Goal: Task Accomplishment & Management: Complete application form

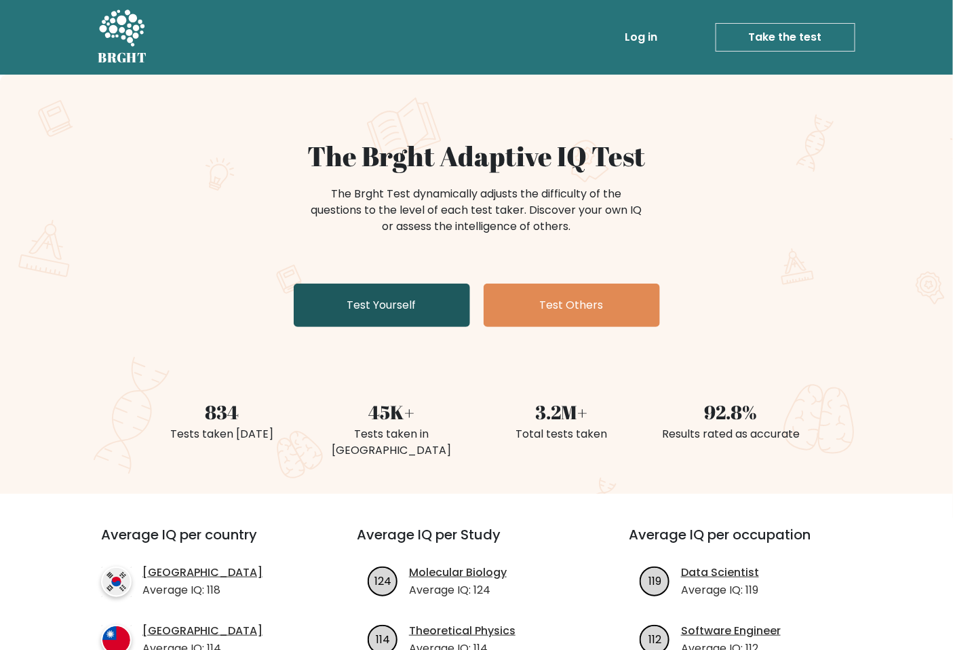
click at [389, 307] on link "Test Yourself" at bounding box center [382, 304] width 176 height 43
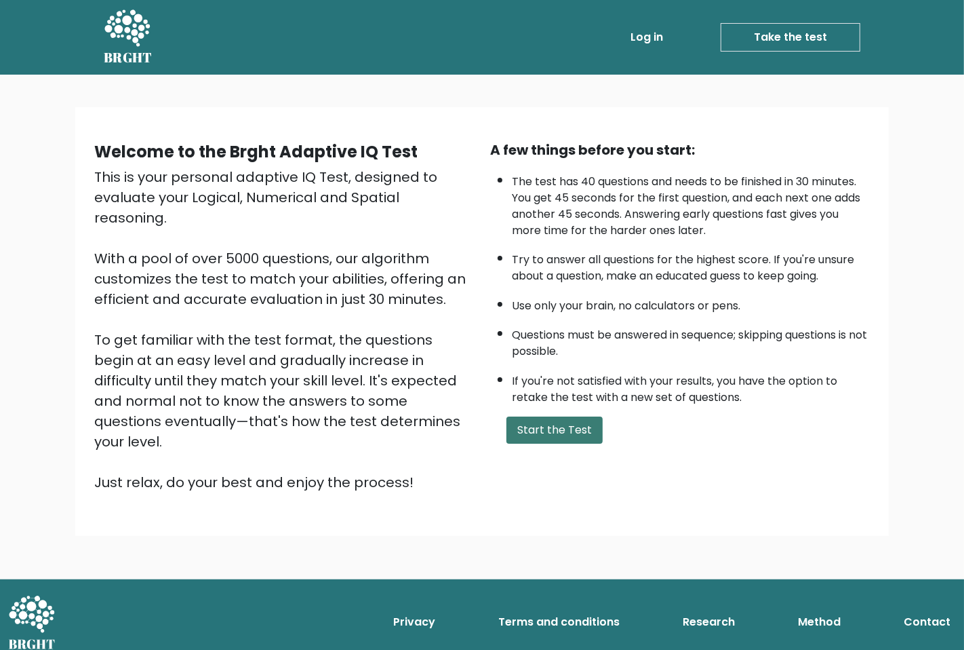
click at [530, 431] on button "Start the Test" at bounding box center [554, 429] width 96 height 27
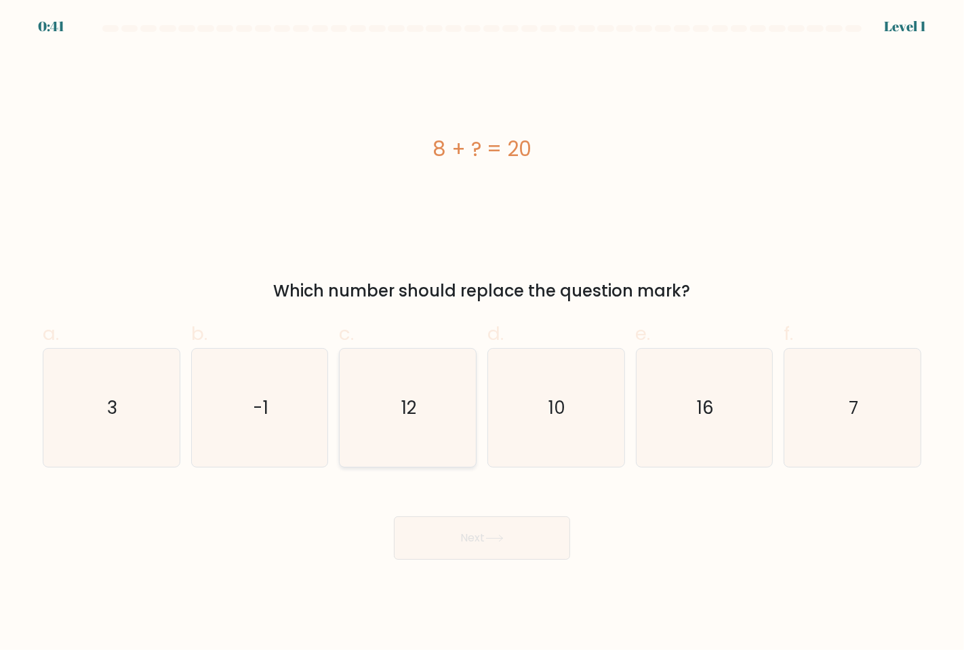
click at [387, 372] on icon "12" at bounding box center [407, 407] width 118 height 118
click at [482, 334] on input "c. 12" at bounding box center [482, 329] width 1 height 9
radio input "true"
click at [494, 552] on button "Next" at bounding box center [482, 537] width 176 height 43
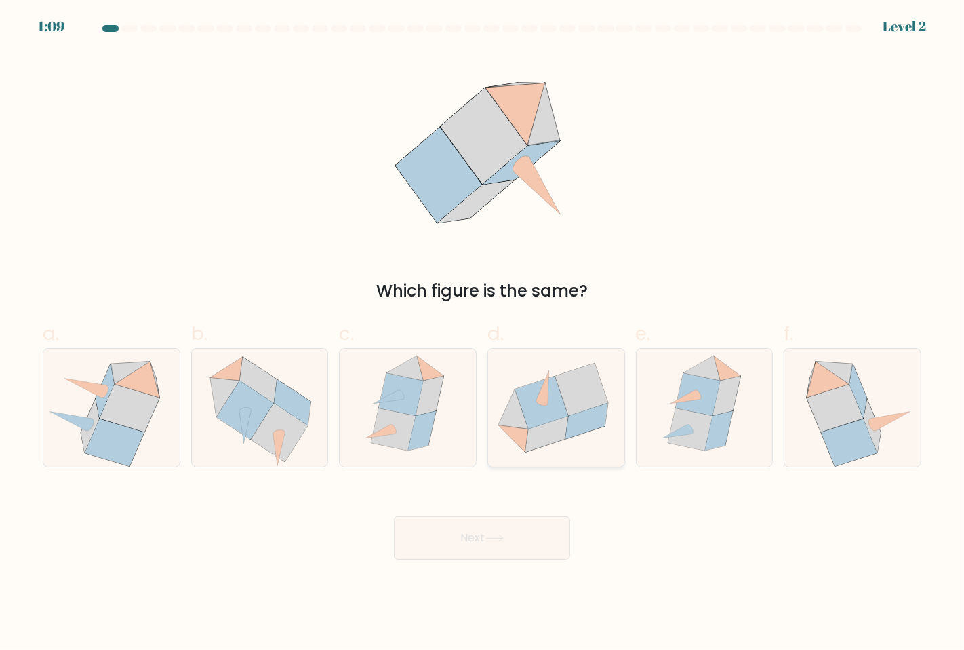
click at [552, 448] on icon at bounding box center [556, 408] width 136 height 112
click at [483, 334] on input "d." at bounding box center [482, 329] width 1 height 9
radio input "true"
click at [483, 527] on button "Next" at bounding box center [482, 537] width 176 height 43
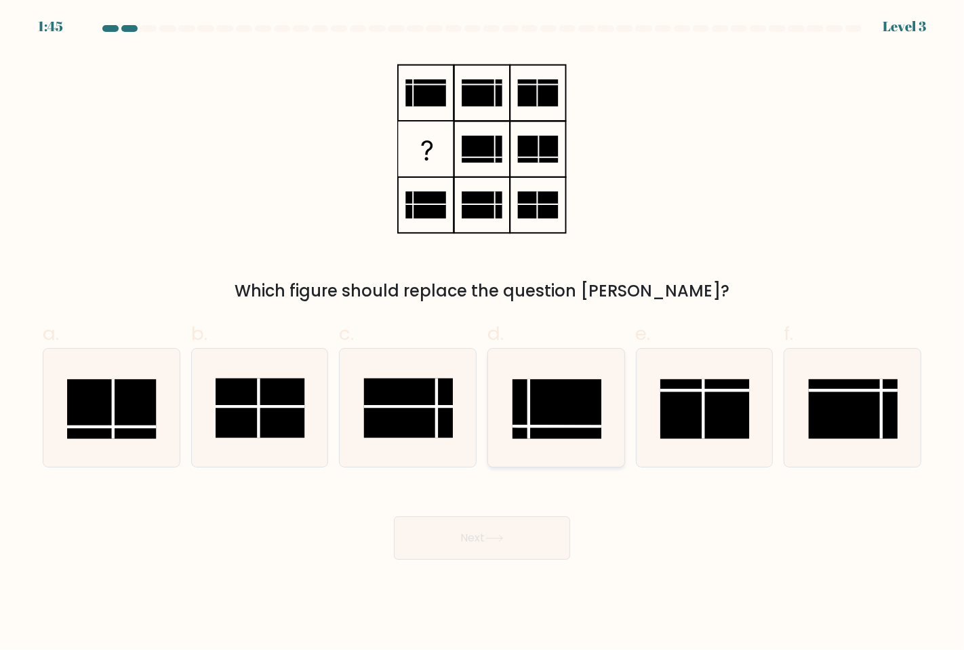
click at [578, 395] on rect at bounding box center [557, 409] width 89 height 60
click at [483, 334] on input "d." at bounding box center [482, 329] width 1 height 9
radio input "true"
click at [510, 537] on button "Next" at bounding box center [482, 537] width 176 height 43
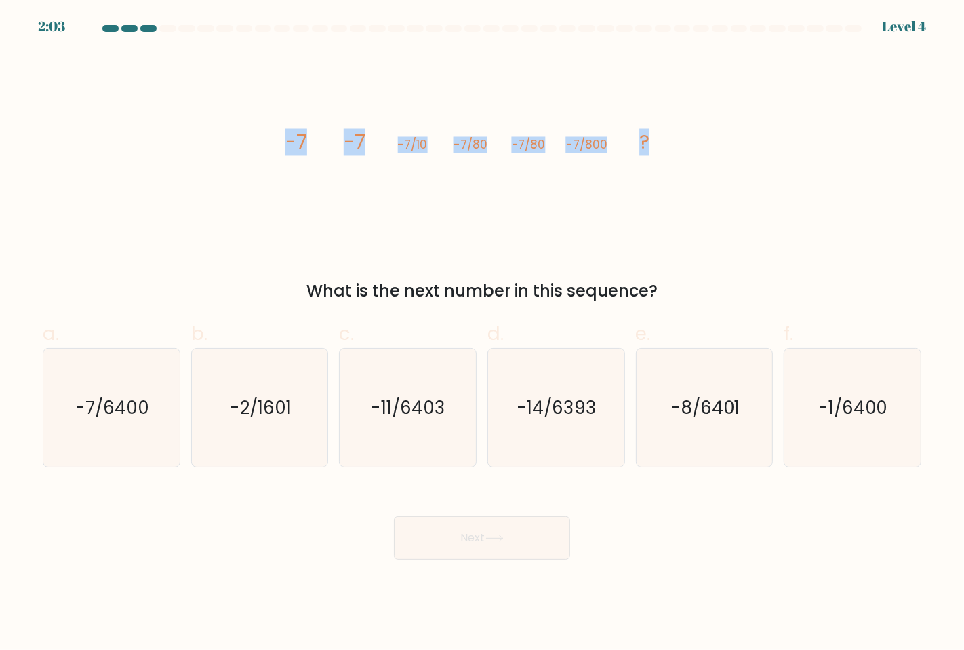
drag, startPoint x: 269, startPoint y: 132, endPoint x: 681, endPoint y: 138, distance: 412.3
click at [681, 138] on div "image/svg+xml -7 -7 -7/10 -7/80 -7/80 -7/800 ? What is the next number in this …" at bounding box center [482, 178] width 895 height 252
click at [70, 386] on icon "-7/6400" at bounding box center [111, 407] width 118 height 118
click at [482, 334] on input "a. -7/6400" at bounding box center [482, 329] width 1 height 9
radio input "true"
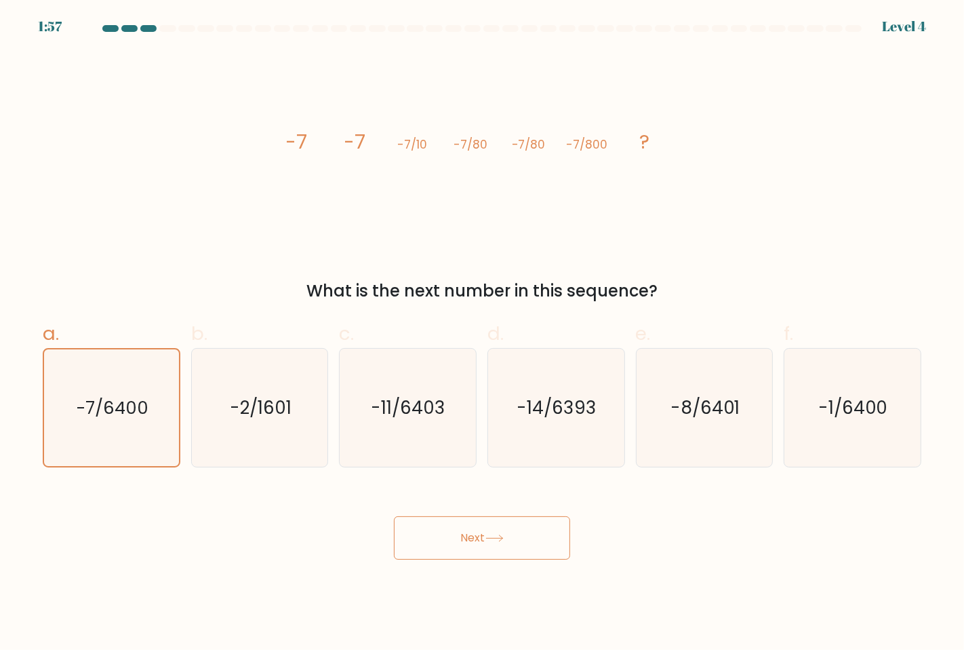
click at [484, 557] on button "Next" at bounding box center [482, 537] width 176 height 43
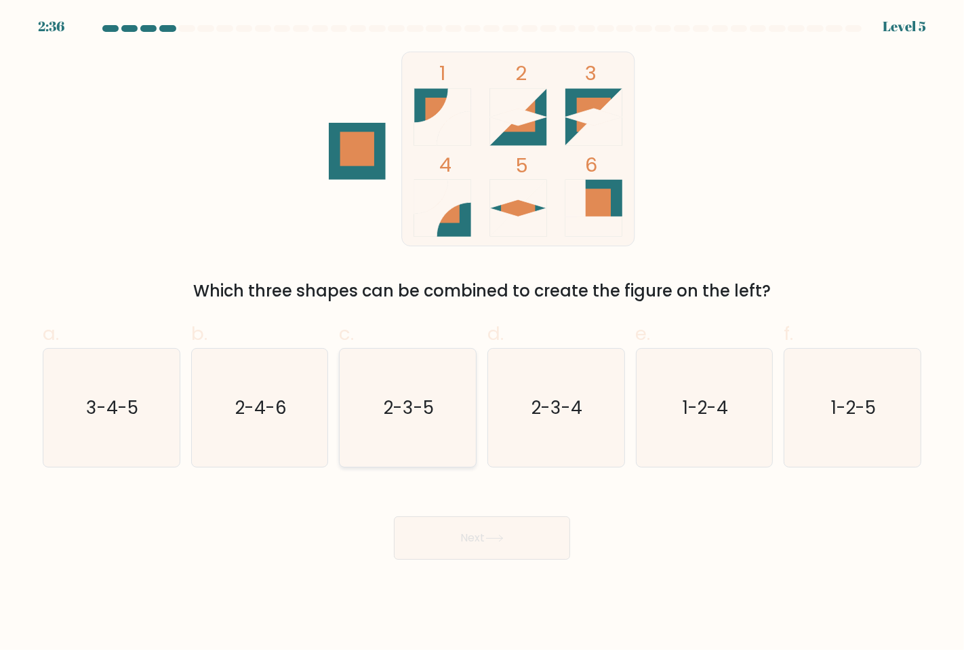
click at [378, 407] on icon "2-3-5" at bounding box center [407, 407] width 118 height 118
click at [482, 334] on input "c. 2-3-5" at bounding box center [482, 329] width 1 height 9
radio input "true"
click at [427, 537] on button "Next" at bounding box center [482, 537] width 176 height 43
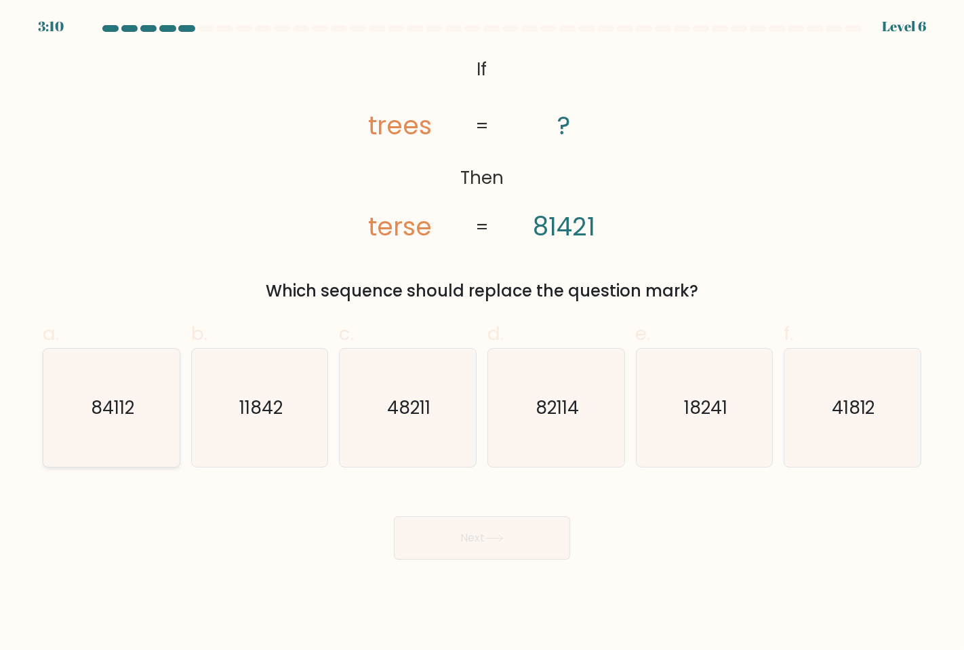
click at [79, 397] on icon "84112" at bounding box center [111, 407] width 118 height 118
click at [482, 334] on input "a. 84112" at bounding box center [482, 329] width 1 height 9
radio input "true"
click at [470, 525] on button "Next" at bounding box center [482, 537] width 176 height 43
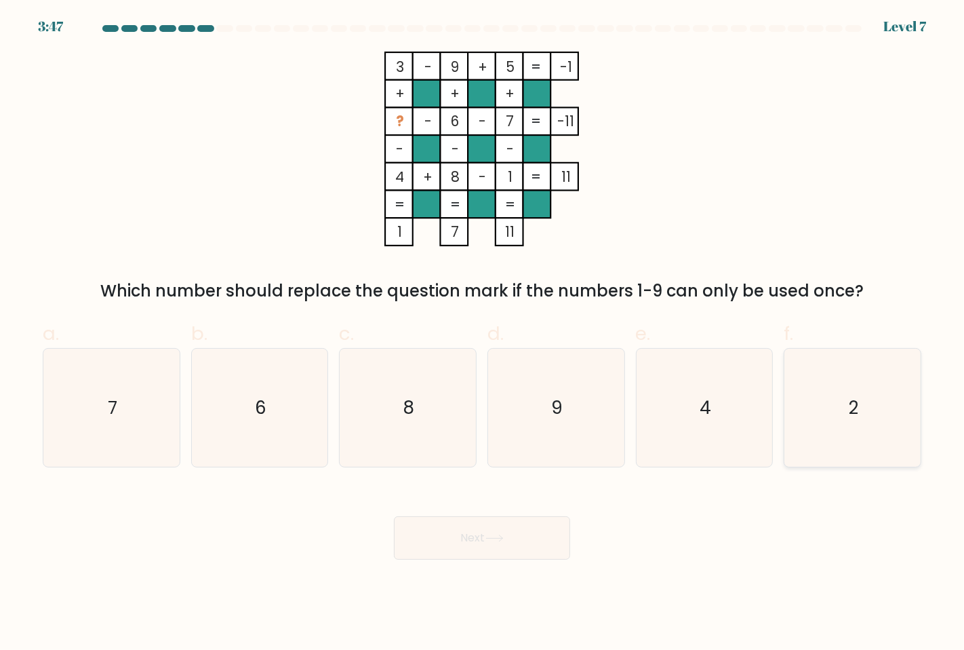
click at [864, 398] on icon "2" at bounding box center [852, 407] width 118 height 118
click at [483, 334] on input "f. 2" at bounding box center [482, 329] width 1 height 9
radio input "true"
click at [536, 534] on button "Next" at bounding box center [482, 537] width 176 height 43
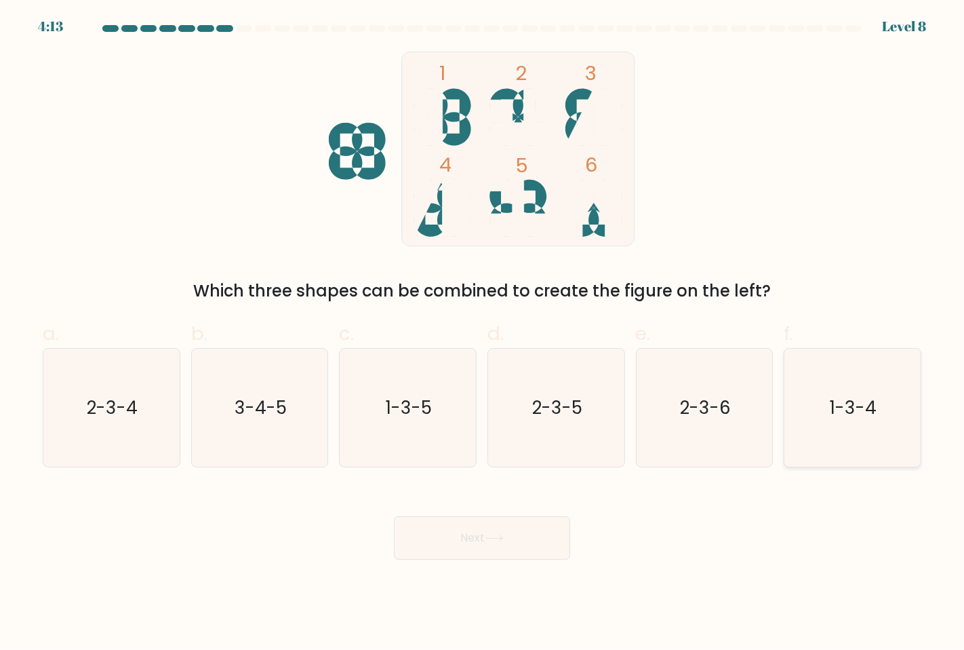
click at [818, 426] on icon "1-3-4" at bounding box center [852, 407] width 118 height 118
click at [483, 334] on input "f. 1-3-4" at bounding box center [482, 329] width 1 height 9
radio input "true"
click at [540, 525] on button "Next" at bounding box center [482, 537] width 176 height 43
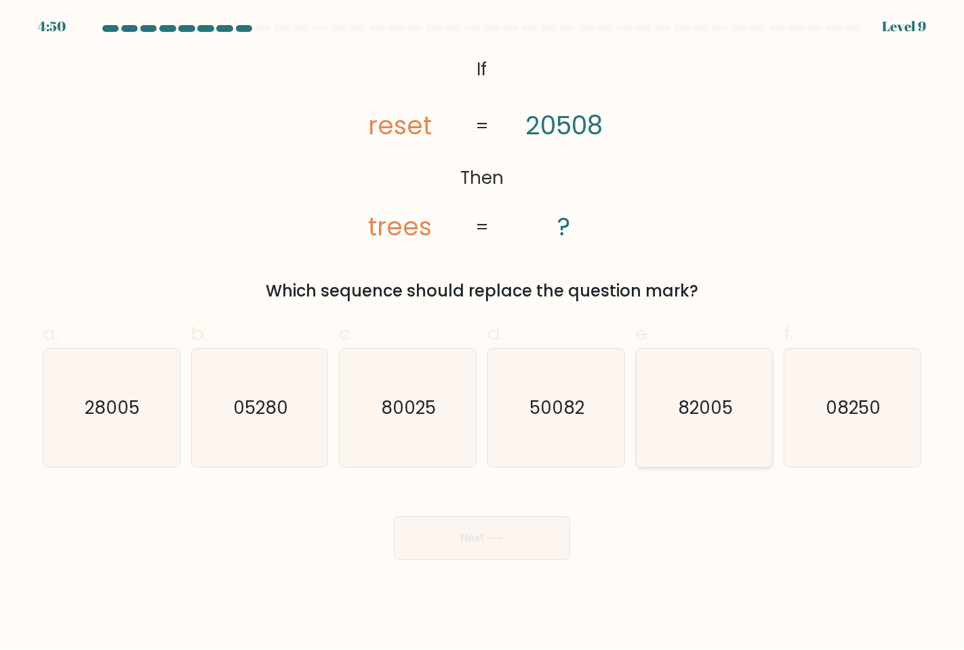
click at [688, 403] on text "82005" at bounding box center [705, 407] width 55 height 24
click at [483, 334] on input "e. 82005" at bounding box center [482, 329] width 1 height 9
radio input "true"
click at [513, 520] on button "Next" at bounding box center [482, 537] width 176 height 43
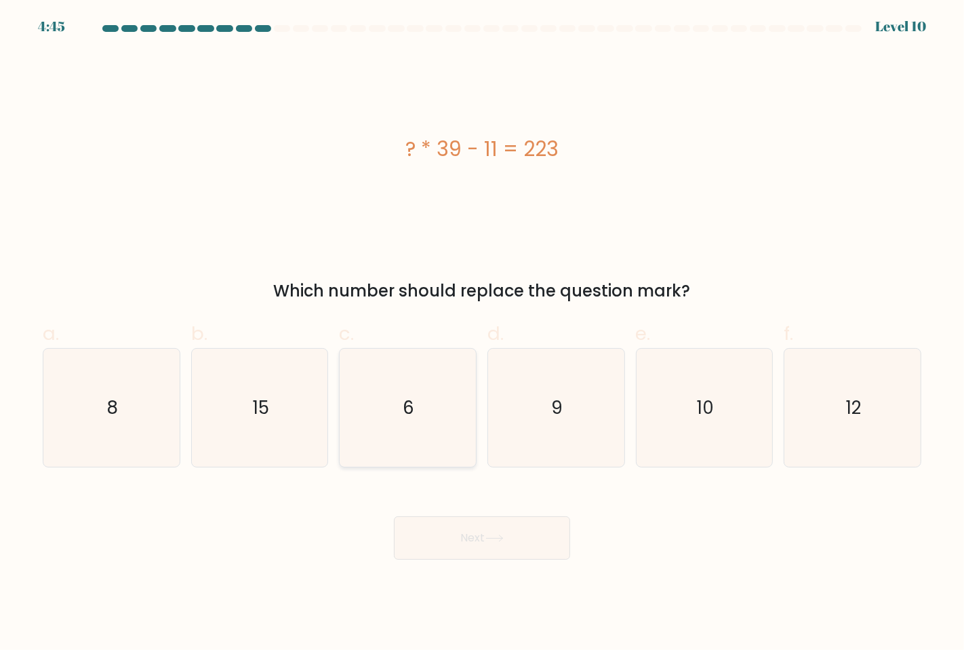
click at [375, 404] on icon "6" at bounding box center [407, 407] width 118 height 118
click at [482, 334] on input "c. 6" at bounding box center [482, 329] width 1 height 9
radio input "true"
click at [437, 536] on button "Next" at bounding box center [482, 537] width 176 height 43
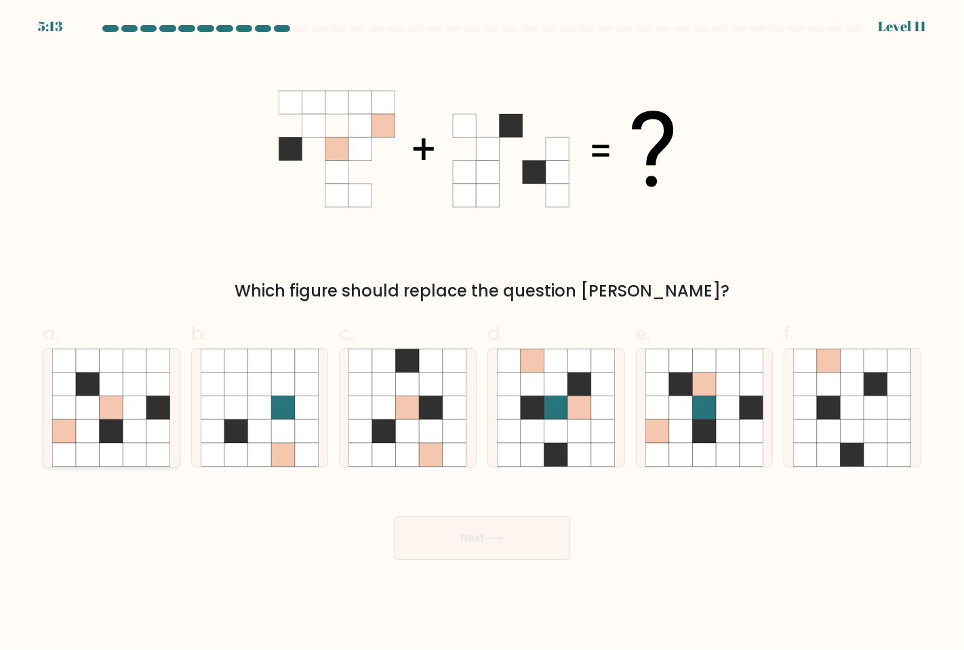
click at [118, 405] on icon at bounding box center [112, 407] width 24 height 24
click at [482, 334] on input "a." at bounding box center [482, 329] width 1 height 9
radio input "true"
click at [471, 424] on div at bounding box center [408, 407] width 138 height 119
click at [482, 334] on input "c." at bounding box center [482, 329] width 1 height 9
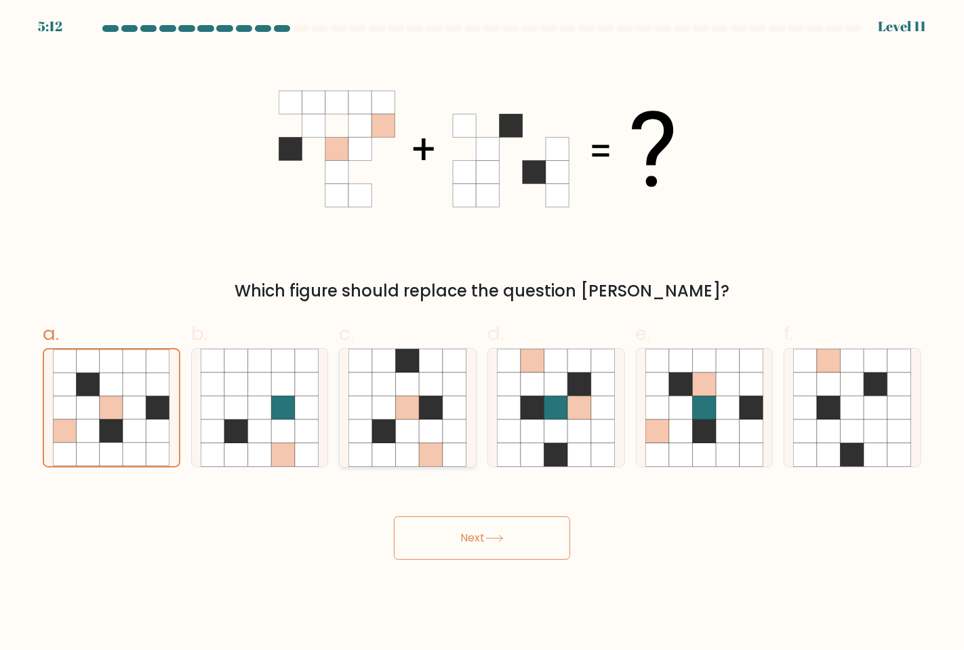
radio input "true"
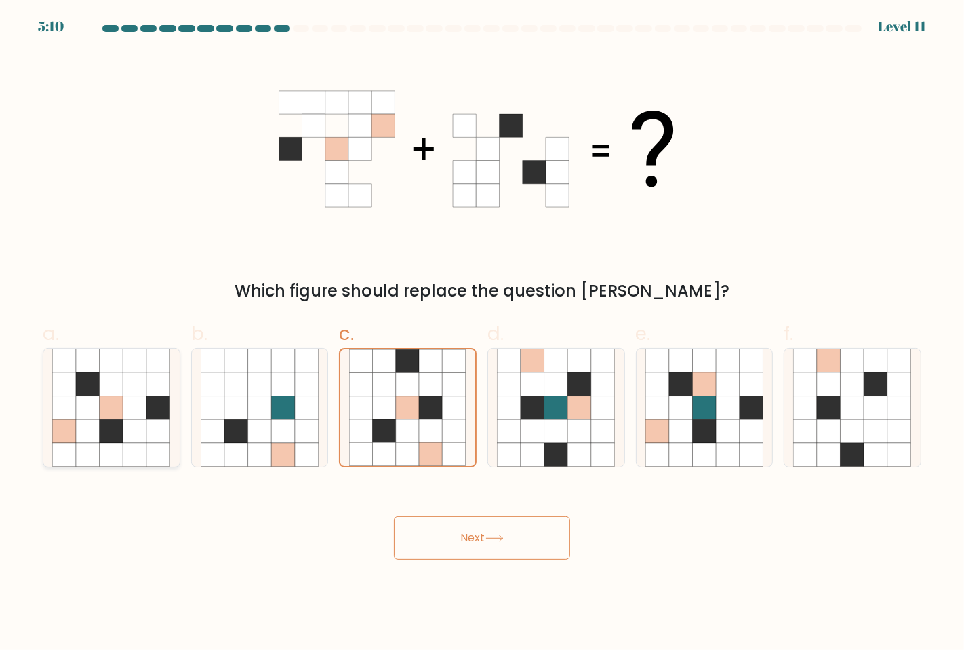
click at [91, 414] on icon at bounding box center [88, 407] width 24 height 24
click at [482, 334] on input "a." at bounding box center [482, 329] width 1 height 9
radio input "true"
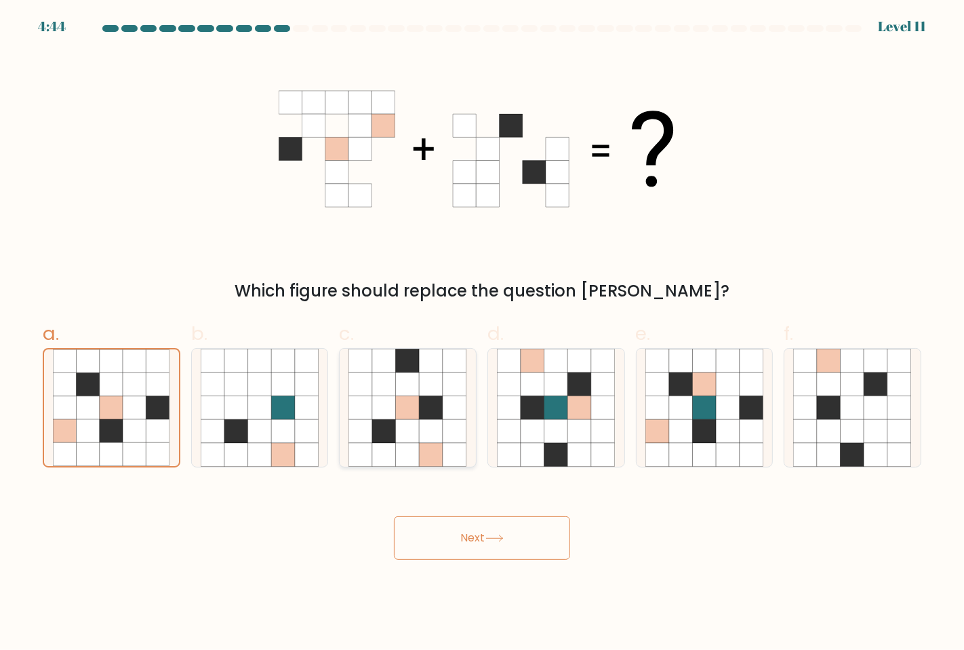
click at [428, 451] on icon at bounding box center [432, 455] width 24 height 24
click at [482, 334] on input "c." at bounding box center [482, 329] width 1 height 9
radio input "true"
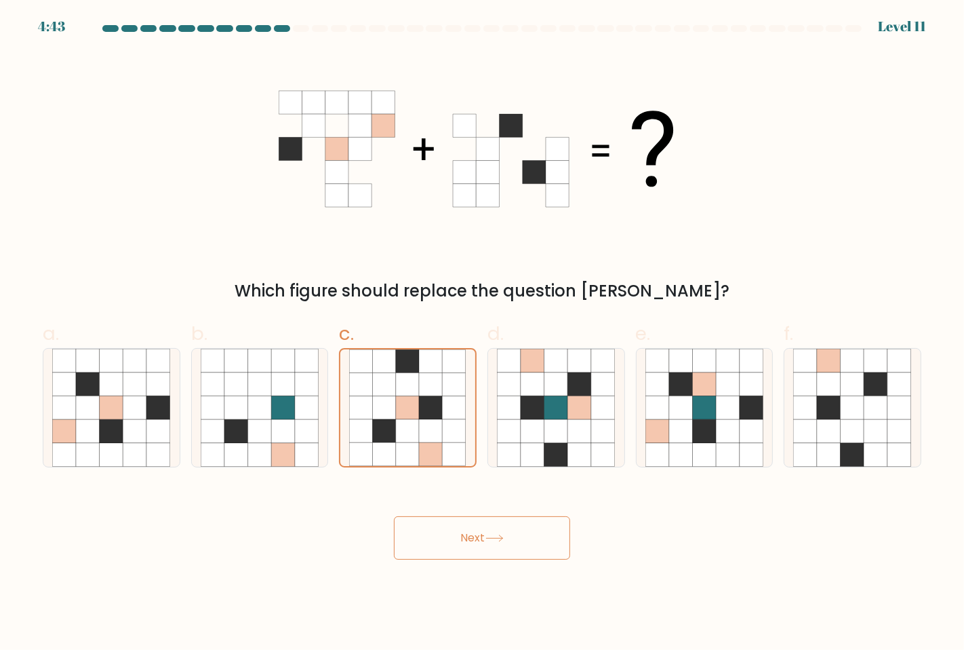
click at [447, 538] on button "Next" at bounding box center [482, 537] width 176 height 43
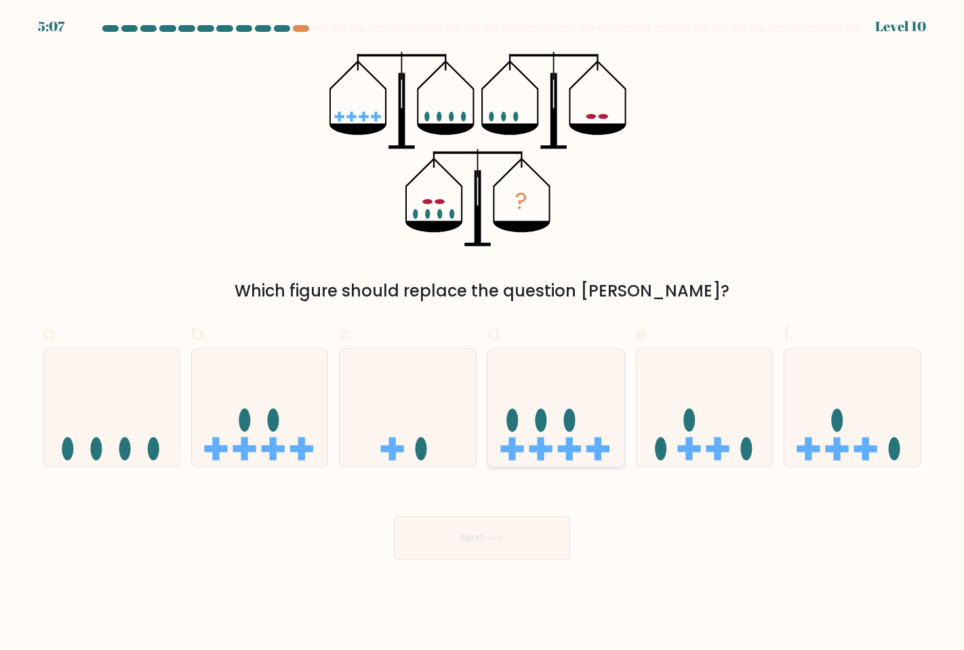
click at [527, 430] on icon at bounding box center [556, 407] width 136 height 113
click at [483, 334] on input "d." at bounding box center [482, 329] width 1 height 9
radio input "true"
click at [444, 566] on body "5:06 Level 10" at bounding box center [482, 325] width 964 height 650
click at [480, 556] on button "Next" at bounding box center [482, 537] width 176 height 43
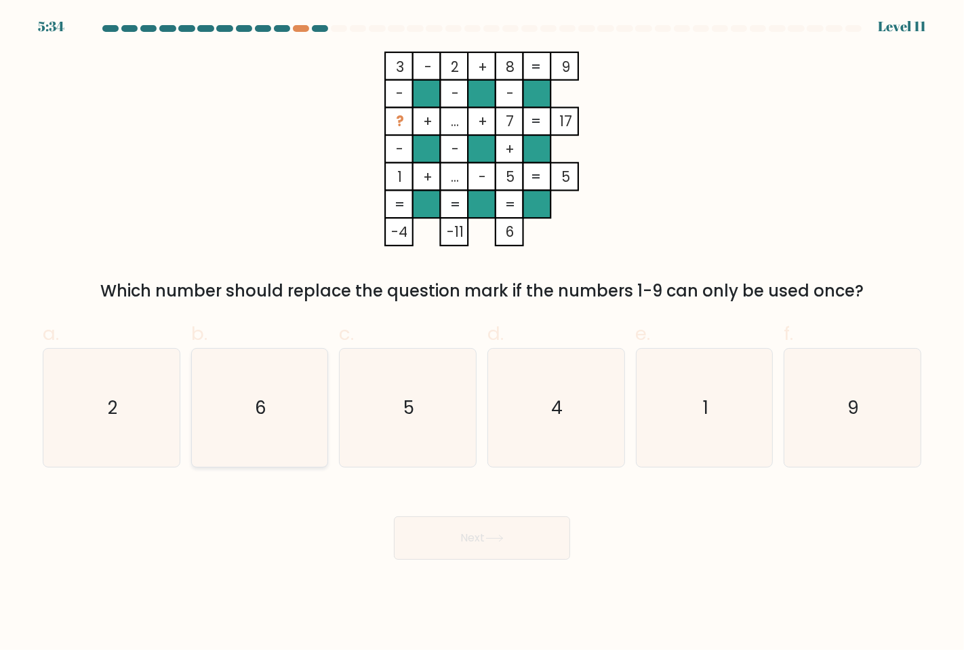
click at [248, 429] on icon "6" at bounding box center [260, 407] width 118 height 118
click at [482, 334] on input "b. 6" at bounding box center [482, 329] width 1 height 9
radio input "true"
click at [503, 524] on button "Next" at bounding box center [482, 537] width 176 height 43
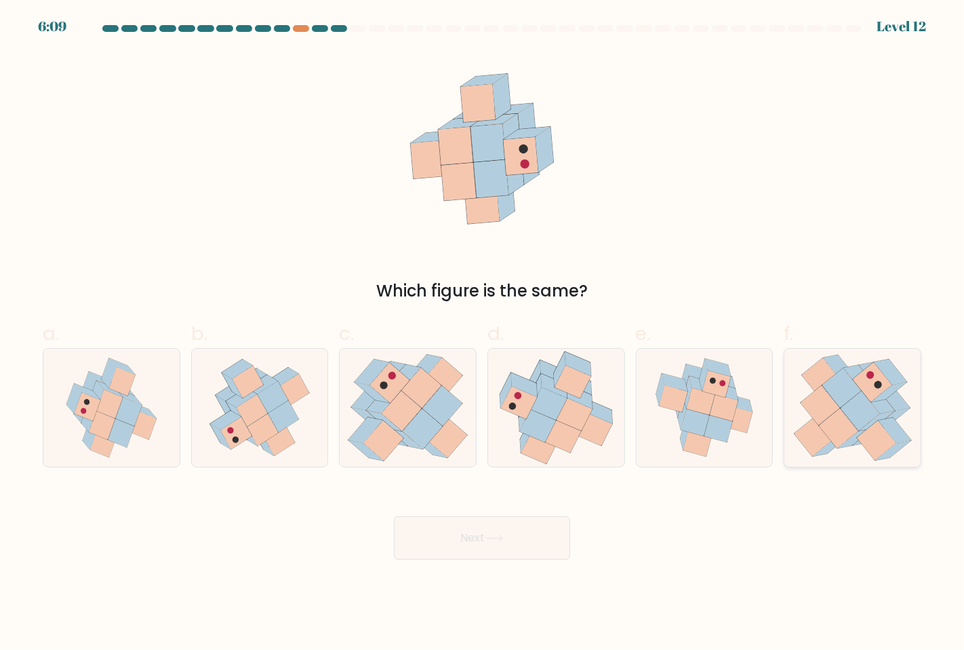
drag, startPoint x: 837, startPoint y: 362, endPoint x: 822, endPoint y: 382, distance: 25.1
click at [837, 363] on icon at bounding box center [839, 368] width 33 height 26
click at [483, 334] on input "f." at bounding box center [482, 329] width 1 height 9
radio input "true"
click at [530, 404] on icon at bounding box center [518, 402] width 37 height 33
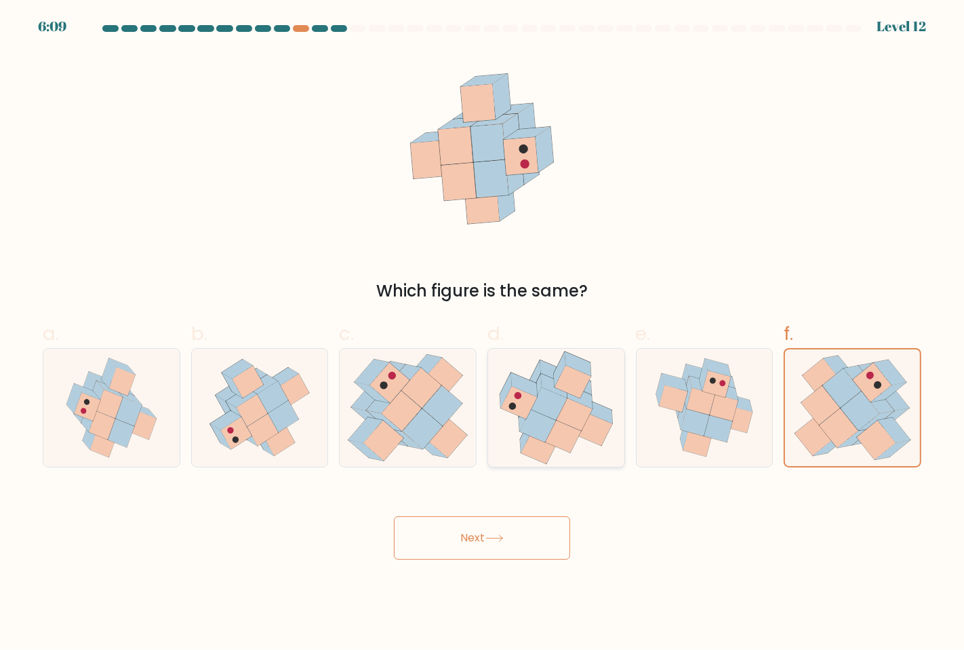
click at [483, 334] on input "d." at bounding box center [482, 329] width 1 height 9
radio input "true"
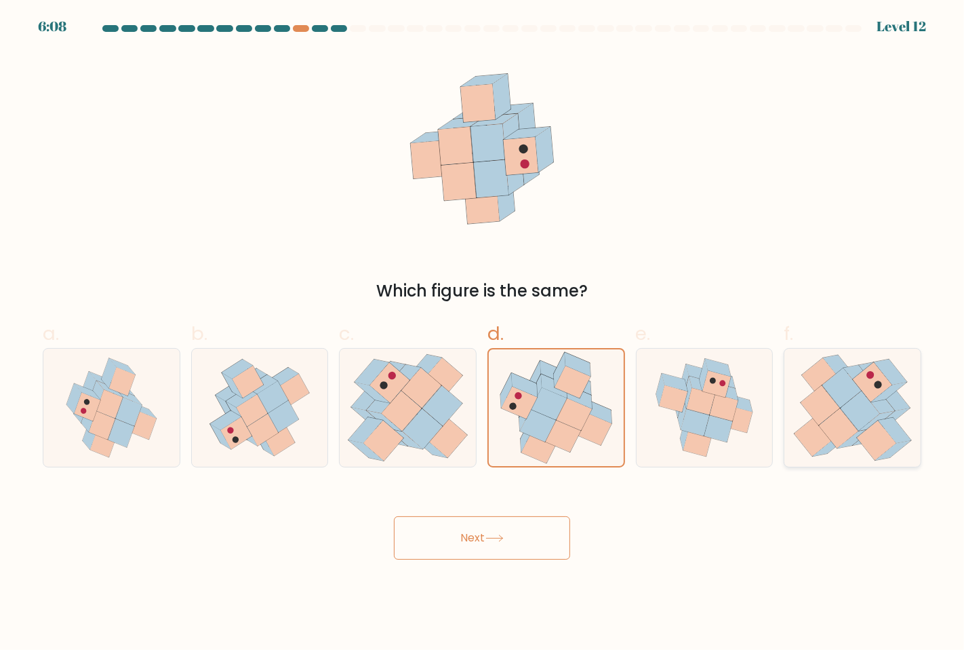
click at [865, 422] on icon at bounding box center [860, 411] width 39 height 40
click at [483, 334] on input "f." at bounding box center [482, 329] width 1 height 9
radio input "true"
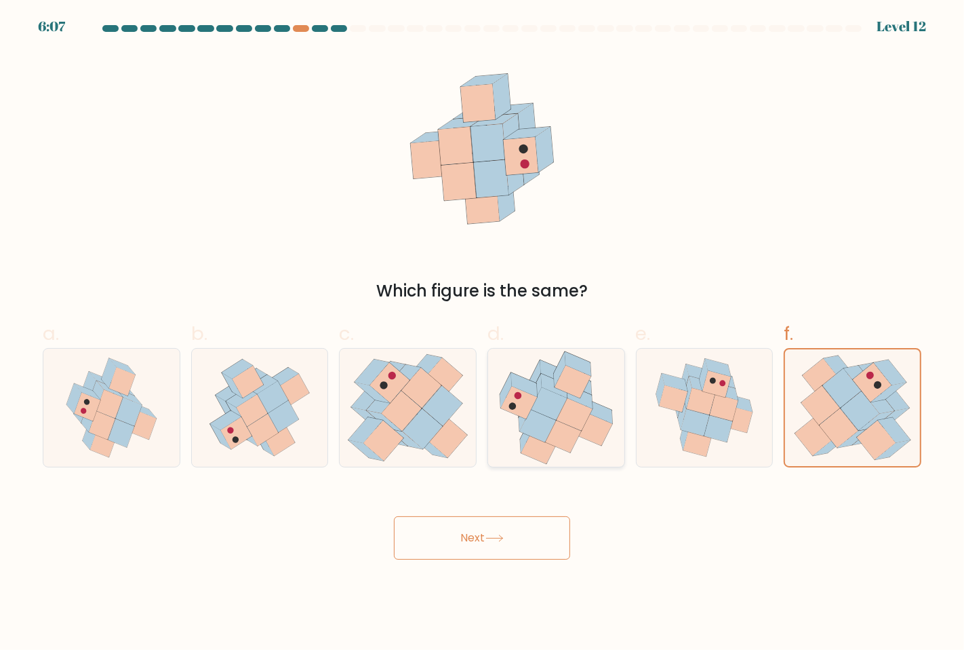
drag, startPoint x: 542, startPoint y: 370, endPoint x: 552, endPoint y: 380, distance: 13.9
click at [541, 374] on icon at bounding box center [557, 407] width 130 height 118
click at [483, 334] on input "d." at bounding box center [482, 329] width 1 height 9
radio input "true"
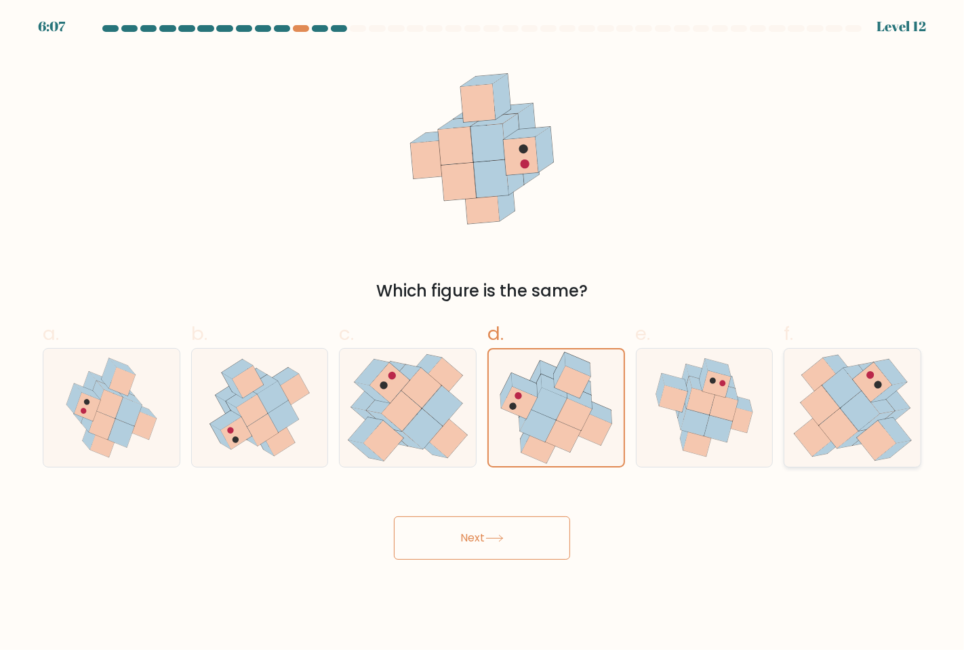
click at [829, 398] on icon at bounding box center [820, 405] width 39 height 40
click at [483, 334] on input "f." at bounding box center [482, 329] width 1 height 9
radio input "true"
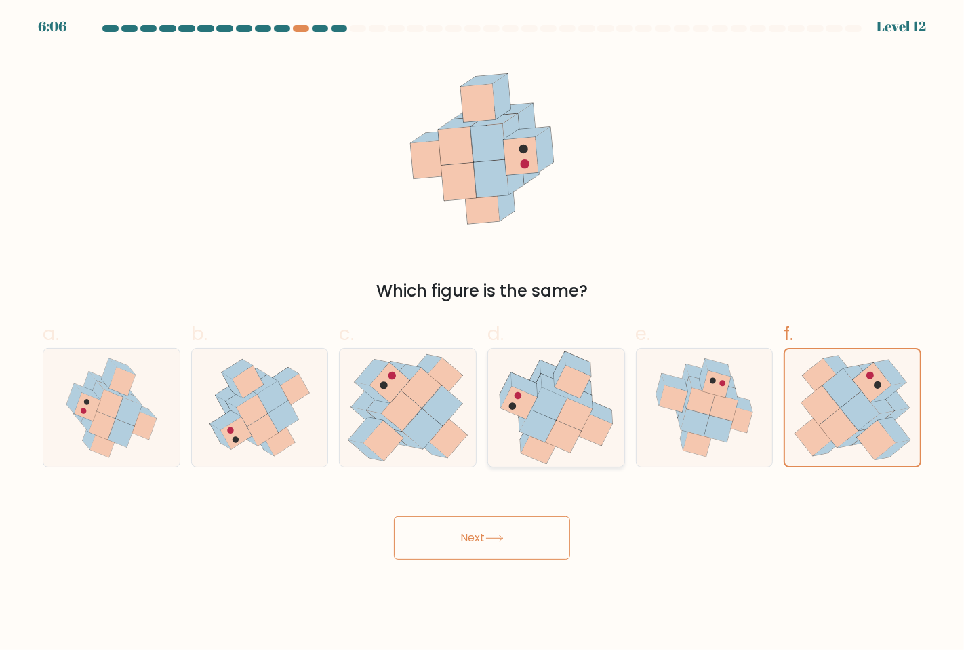
click at [544, 386] on icon at bounding box center [554, 385] width 26 height 24
click at [483, 334] on input "d." at bounding box center [482, 329] width 1 height 9
radio input "true"
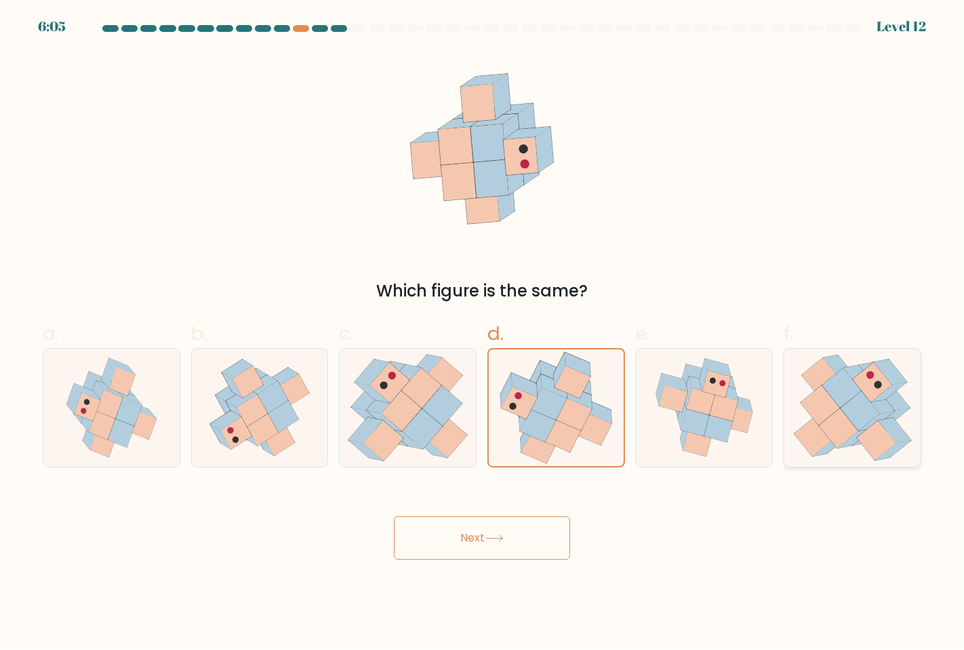
click at [837, 391] on icon at bounding box center [841, 387] width 39 height 40
click at [483, 334] on input "f." at bounding box center [482, 329] width 1 height 9
radio input "true"
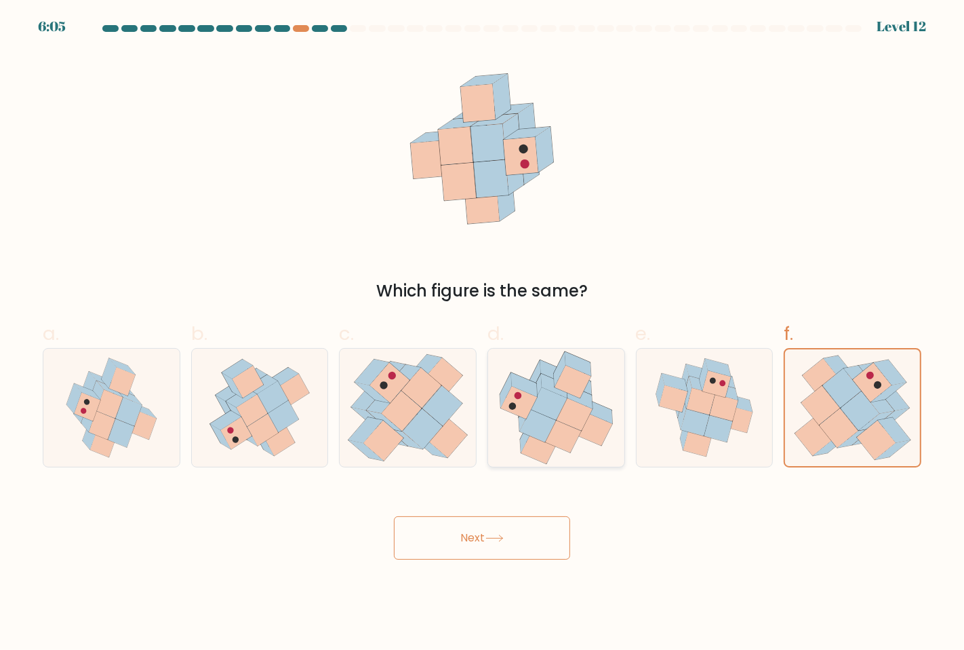
click at [572, 395] on icon at bounding box center [579, 396] width 26 height 24
click at [483, 334] on input "d." at bounding box center [482, 329] width 1 height 9
radio input "true"
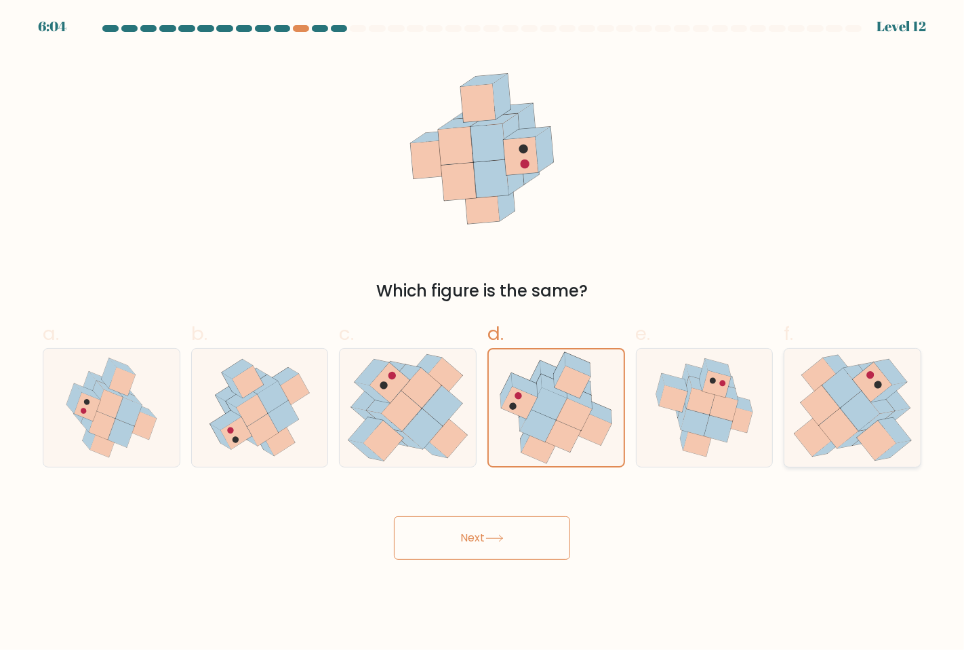
click at [800, 405] on icon at bounding box center [853, 407] width 121 height 118
click at [483, 334] on input "f." at bounding box center [482, 329] width 1 height 9
radio input "true"
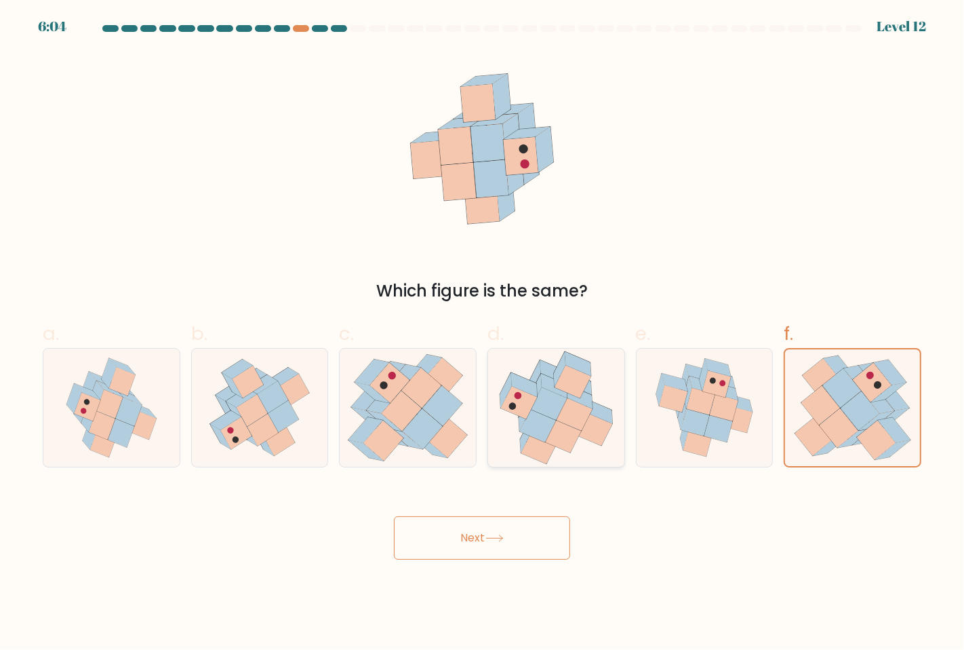
click at [574, 407] on icon at bounding box center [574, 414] width 37 height 33
click at [483, 334] on input "d." at bounding box center [482, 329] width 1 height 9
radio input "true"
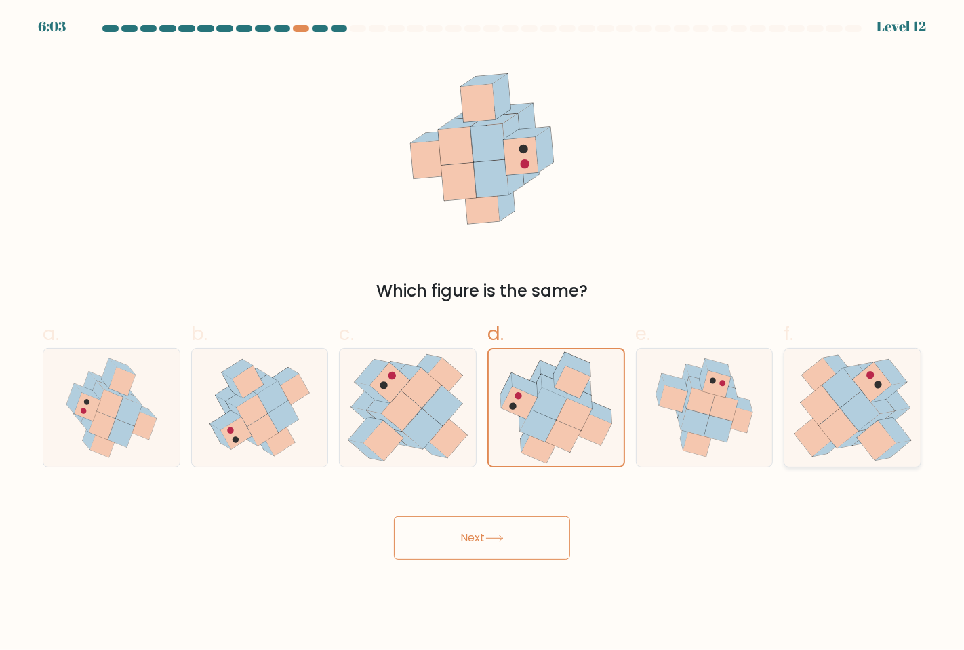
click at [851, 411] on icon at bounding box center [860, 411] width 39 height 40
click at [483, 334] on input "f." at bounding box center [482, 329] width 1 height 9
radio input "true"
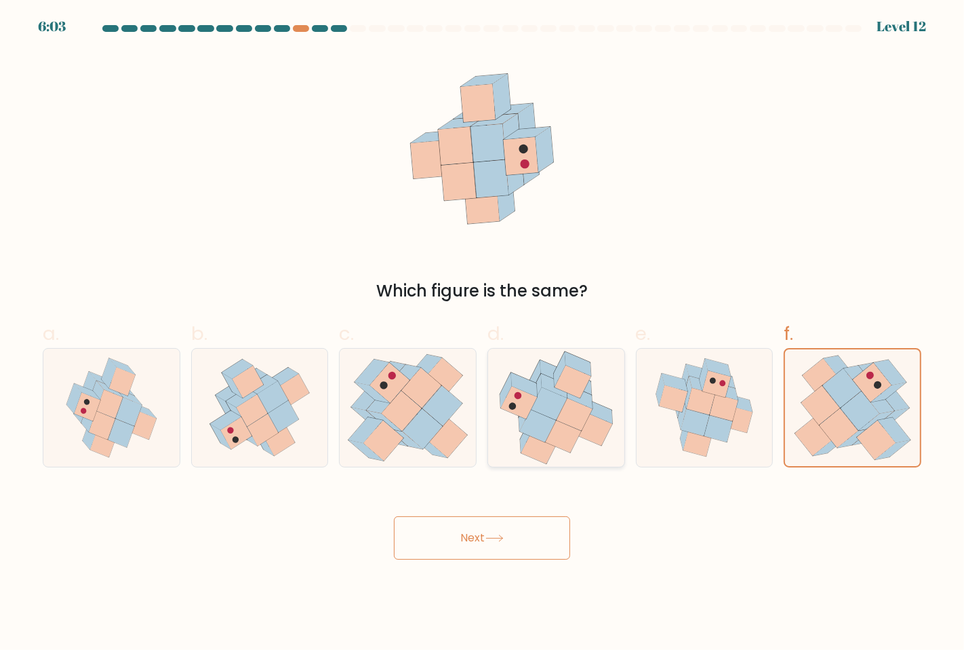
click at [566, 435] on icon at bounding box center [563, 436] width 37 height 33
click at [483, 334] on input "d." at bounding box center [482, 329] width 1 height 9
radio input "true"
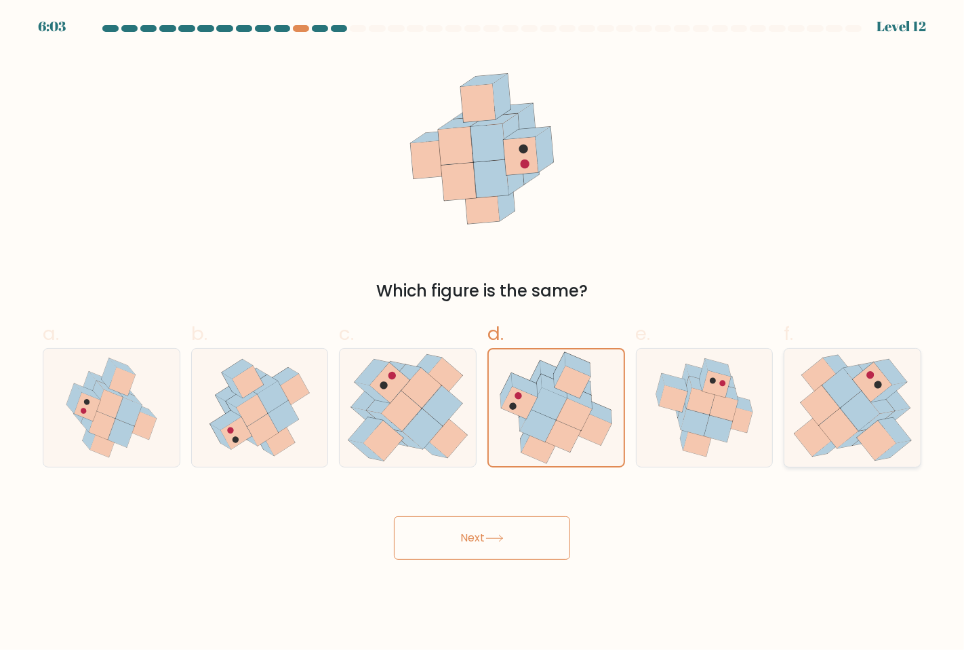
click at [917, 452] on div at bounding box center [853, 407] width 138 height 119
click at [483, 334] on input "f." at bounding box center [482, 329] width 1 height 9
radio input "true"
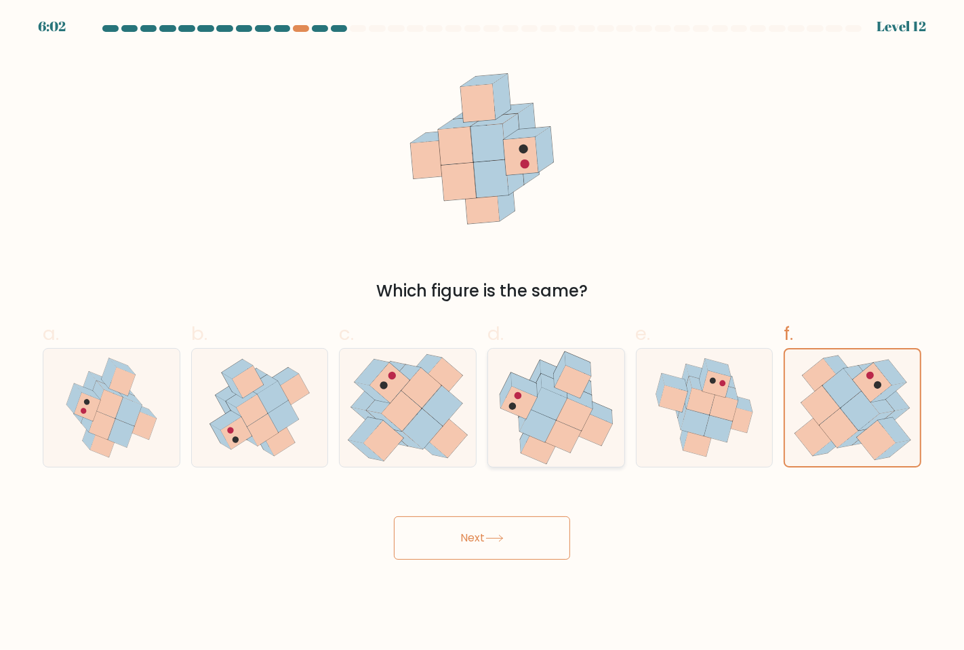
drag, startPoint x: 565, startPoint y: 458, endPoint x: 586, endPoint y: 458, distance: 21.7
click at [565, 458] on icon at bounding box center [557, 407] width 130 height 118
click at [483, 334] on input "d." at bounding box center [482, 329] width 1 height 9
radio input "true"
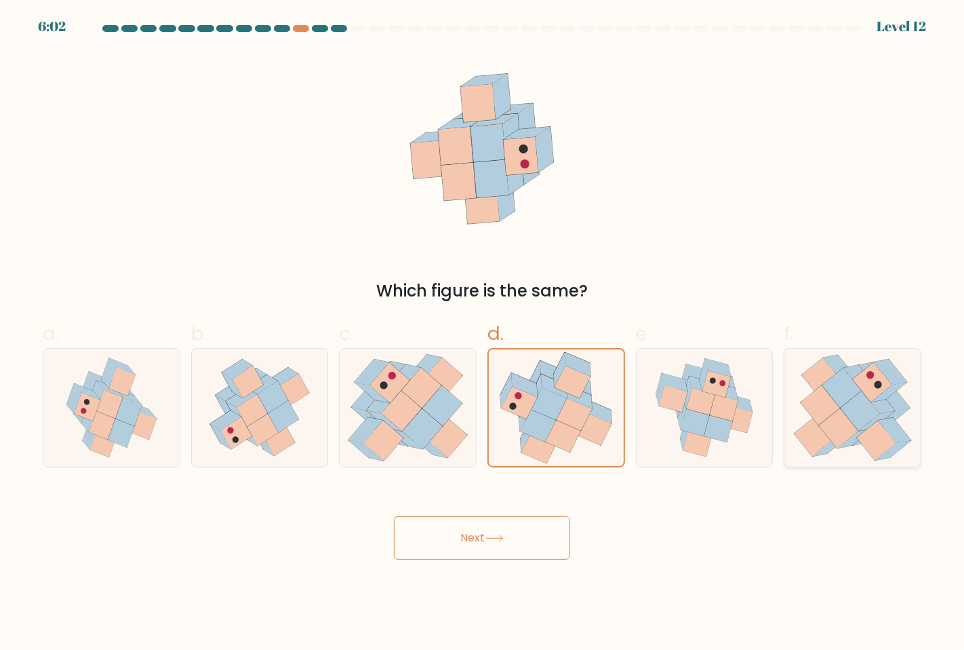
click at [837, 453] on icon at bounding box center [853, 407] width 121 height 118
click at [483, 334] on input "f." at bounding box center [482, 329] width 1 height 9
radio input "true"
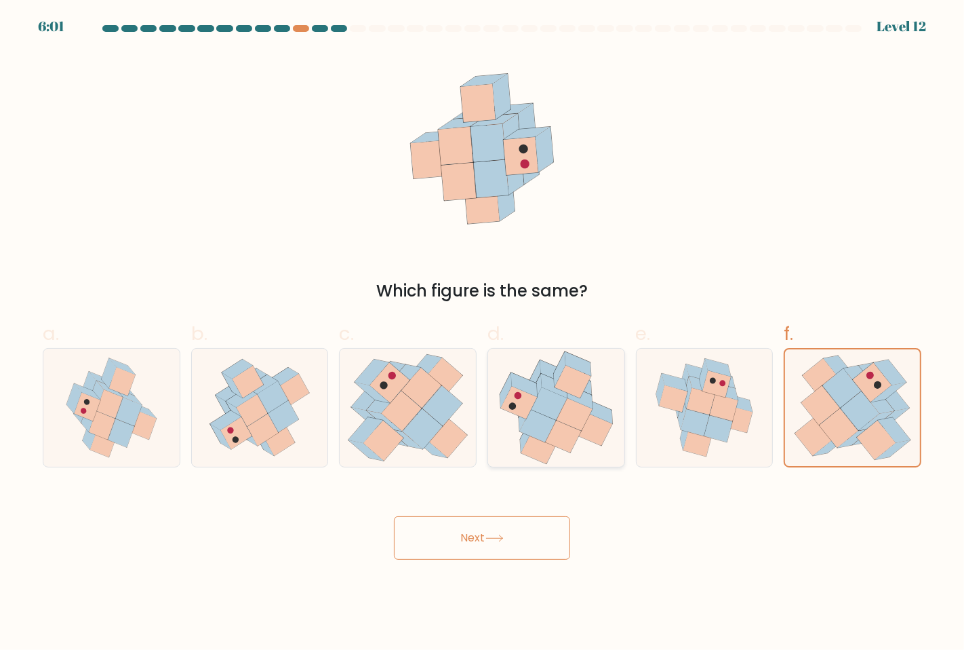
click at [563, 450] on icon at bounding box center [557, 407] width 130 height 118
click at [483, 334] on input "d." at bounding box center [482, 329] width 1 height 9
radio input "true"
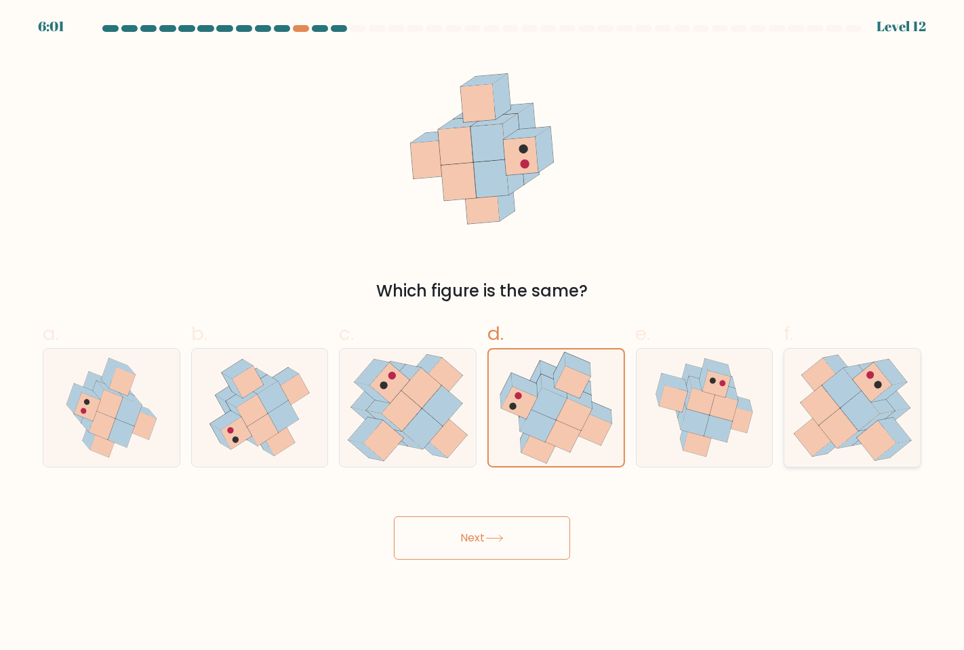
click at [875, 454] on icon at bounding box center [876, 440] width 39 height 40
click at [483, 334] on input "f." at bounding box center [482, 329] width 1 height 9
radio input "true"
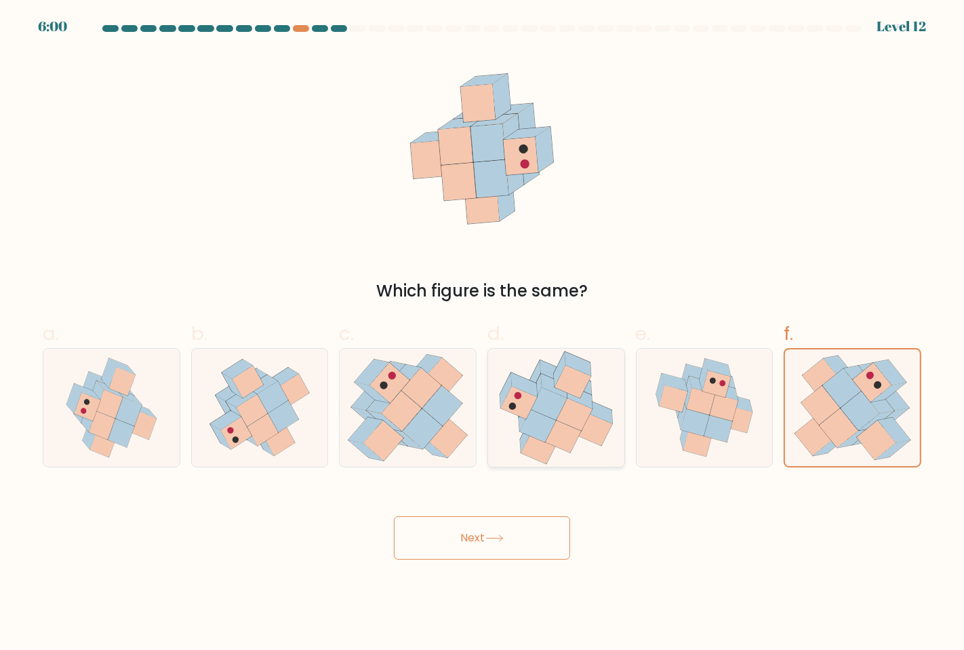
click at [618, 444] on icon at bounding box center [557, 407] width 130 height 118
click at [483, 334] on input "d." at bounding box center [482, 329] width 1 height 9
radio input "true"
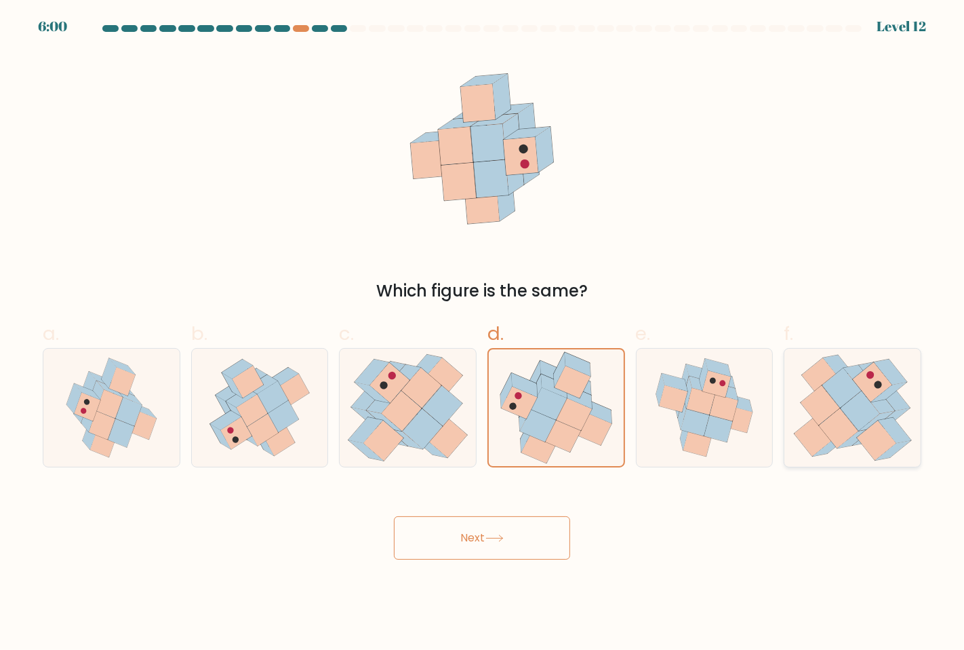
click at [814, 437] on icon at bounding box center [813, 436] width 39 height 40
click at [483, 334] on input "f." at bounding box center [482, 329] width 1 height 9
radio input "true"
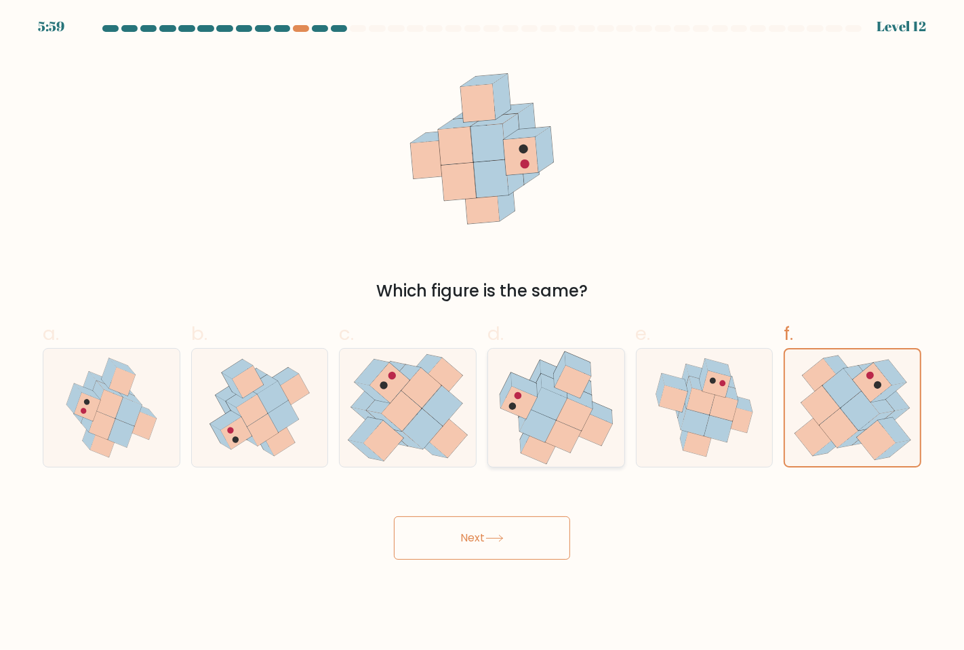
click at [560, 431] on icon at bounding box center [563, 436] width 37 height 33
click at [483, 334] on input "d." at bounding box center [482, 329] width 1 height 9
radio input "true"
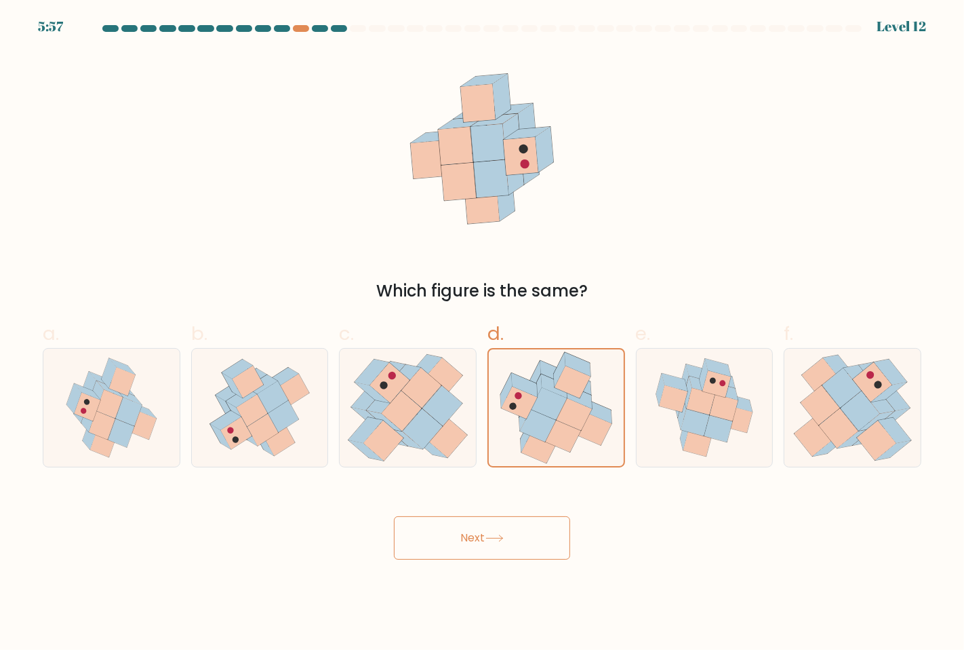
click at [522, 546] on button "Next" at bounding box center [482, 537] width 176 height 43
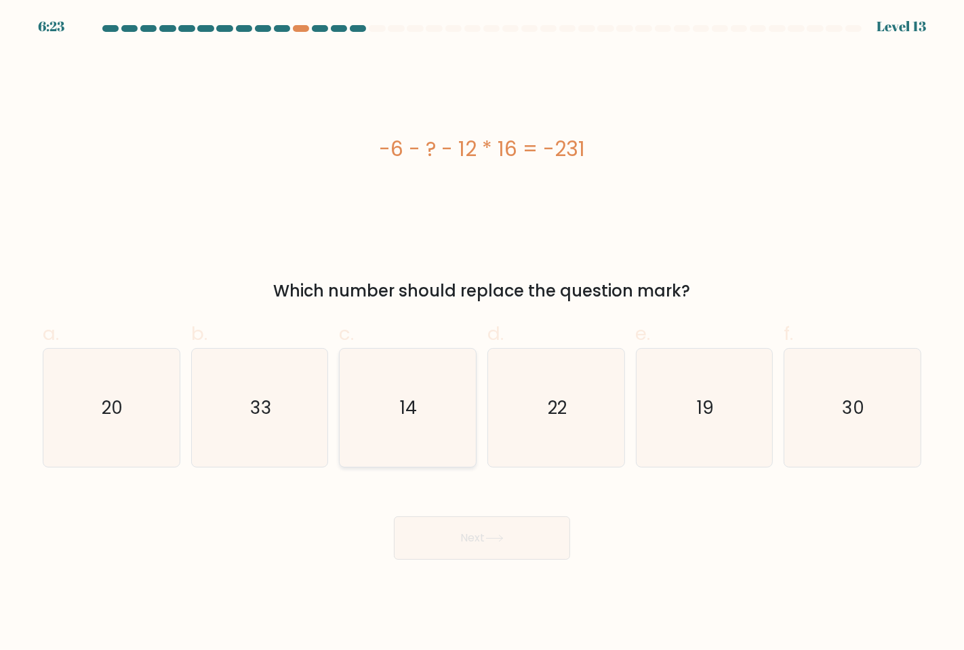
click at [365, 398] on icon "14" at bounding box center [407, 407] width 118 height 118
click at [482, 334] on input "c. 14" at bounding box center [482, 329] width 1 height 9
radio input "true"
drag, startPoint x: 497, startPoint y: 487, endPoint x: 488, endPoint y: 522, distance: 36.3
click at [498, 488] on div "Next" at bounding box center [482, 521] width 895 height 76
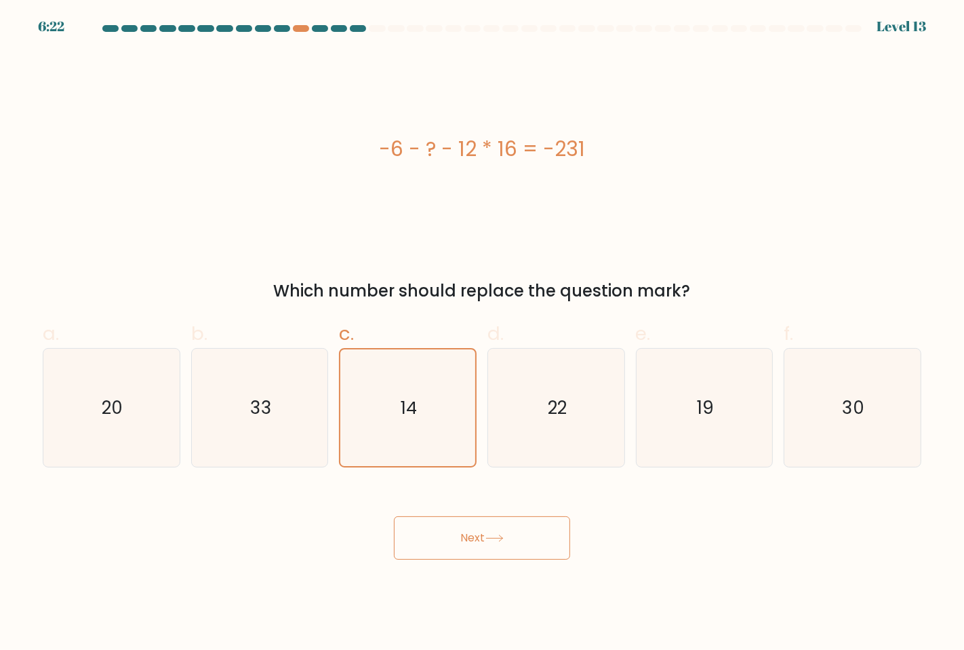
click at [488, 522] on button "Next" at bounding box center [482, 537] width 176 height 43
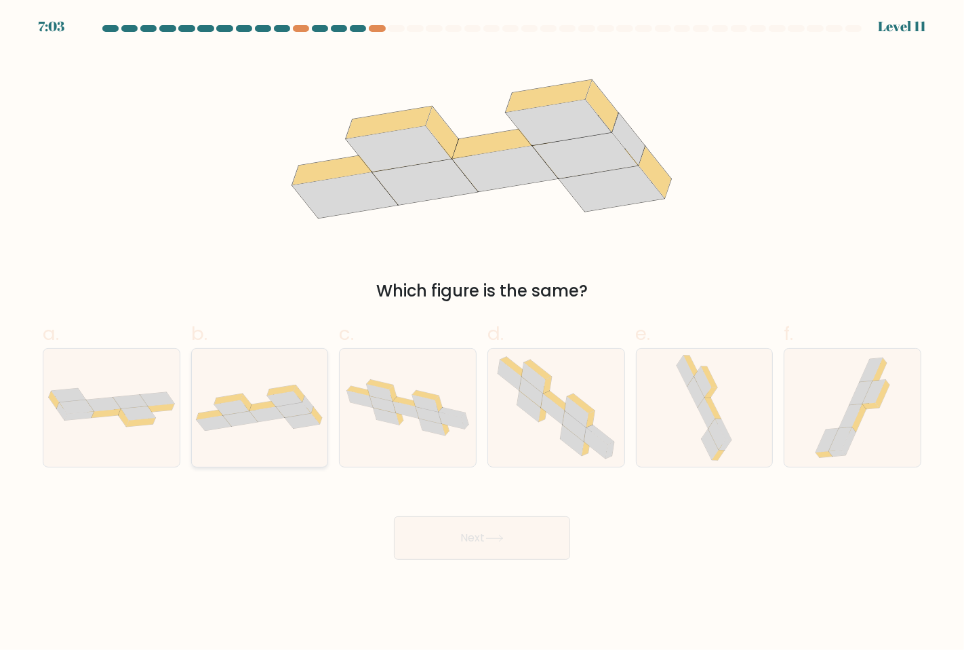
click at [302, 407] on icon at bounding box center [294, 410] width 35 height 16
click at [482, 334] on input "b." at bounding box center [482, 329] width 1 height 9
radio input "true"
click at [473, 539] on button "Next" at bounding box center [482, 537] width 176 height 43
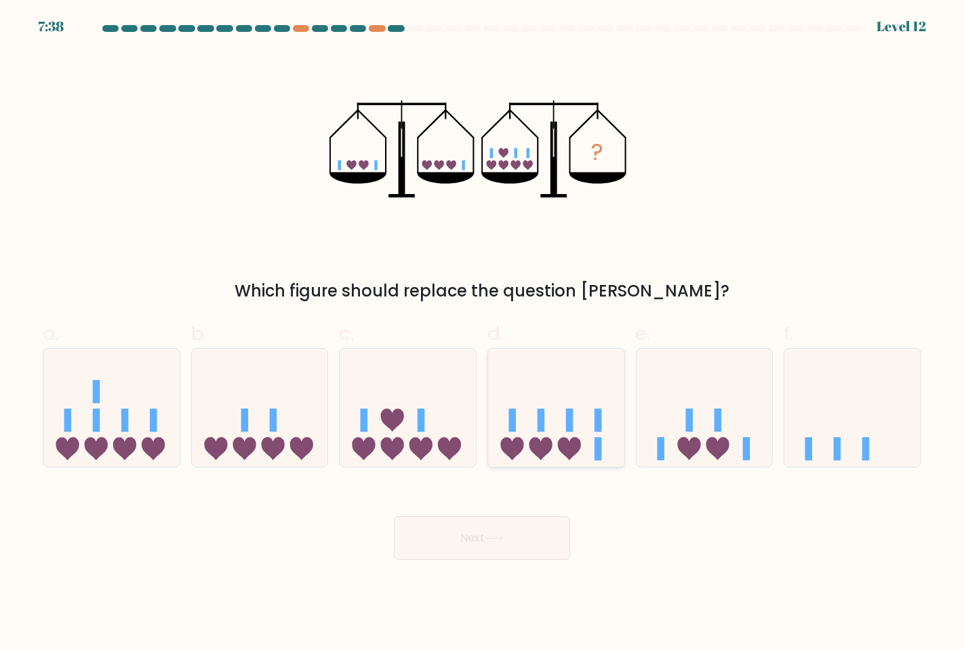
click at [557, 424] on icon at bounding box center [556, 407] width 136 height 113
click at [483, 334] on input "d." at bounding box center [482, 329] width 1 height 9
radio input "true"
click at [422, 553] on button "Next" at bounding box center [482, 537] width 176 height 43
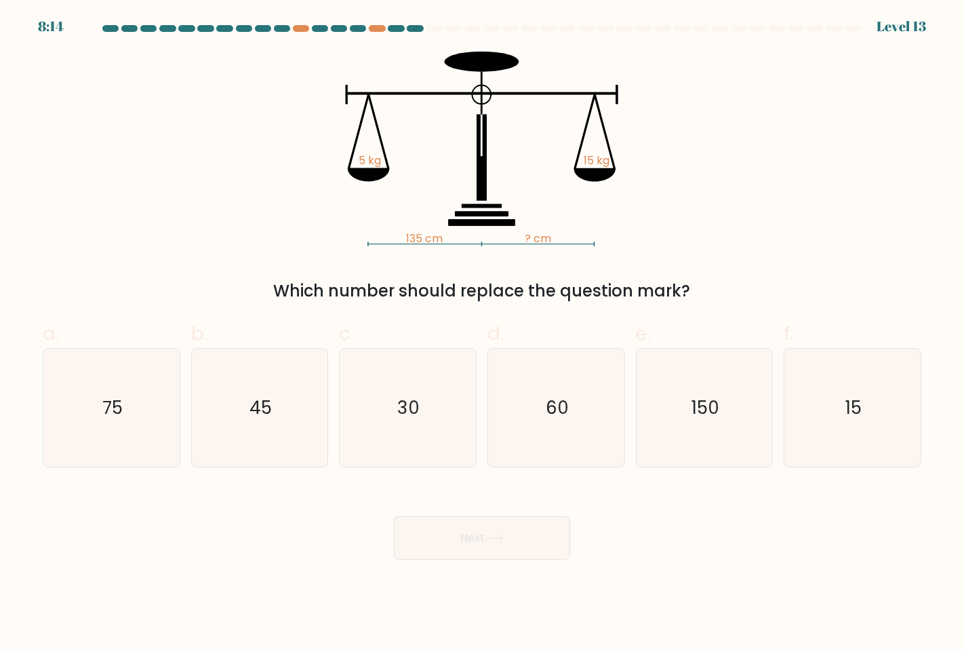
drag, startPoint x: 530, startPoint y: 238, endPoint x: 518, endPoint y: 239, distance: 11.6
click at [518, 239] on icon "135 cm ? cm 5 kg 15 kg" at bounding box center [482, 149] width 407 height 195
click at [301, 354] on icon "45" at bounding box center [260, 407] width 118 height 118
click at [482, 334] on input "b. 45" at bounding box center [482, 329] width 1 height 9
radio input "true"
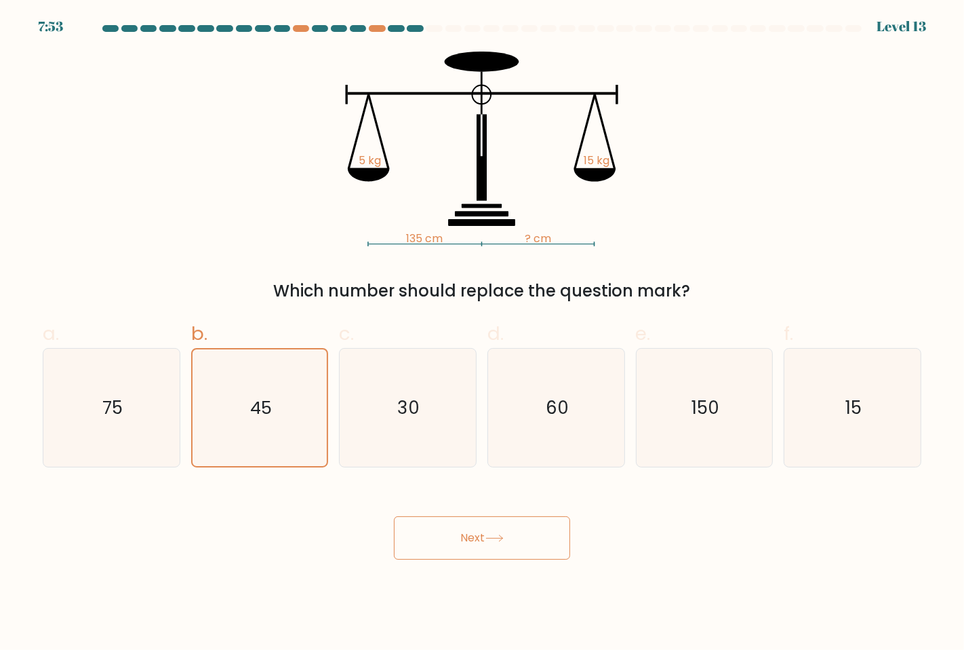
click at [509, 548] on button "Next" at bounding box center [482, 537] width 176 height 43
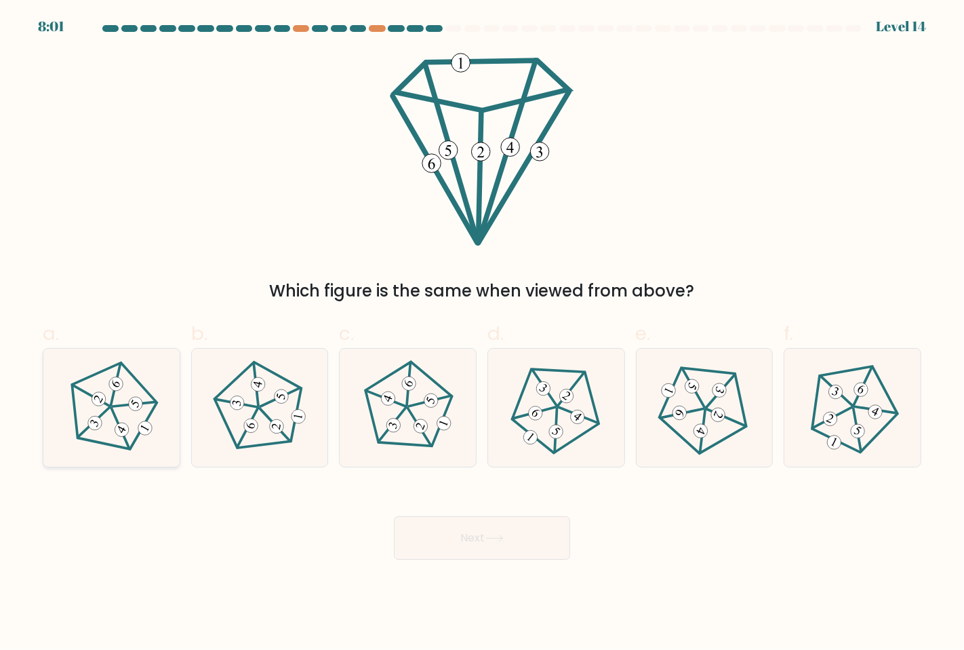
click at [88, 419] on icon at bounding box center [111, 407] width 94 height 94
click at [482, 334] on input "a." at bounding box center [482, 329] width 1 height 9
radio input "true"
click at [488, 571] on body "7:59 Level 14" at bounding box center [482, 325] width 964 height 650
click at [494, 543] on button "Next" at bounding box center [482, 537] width 176 height 43
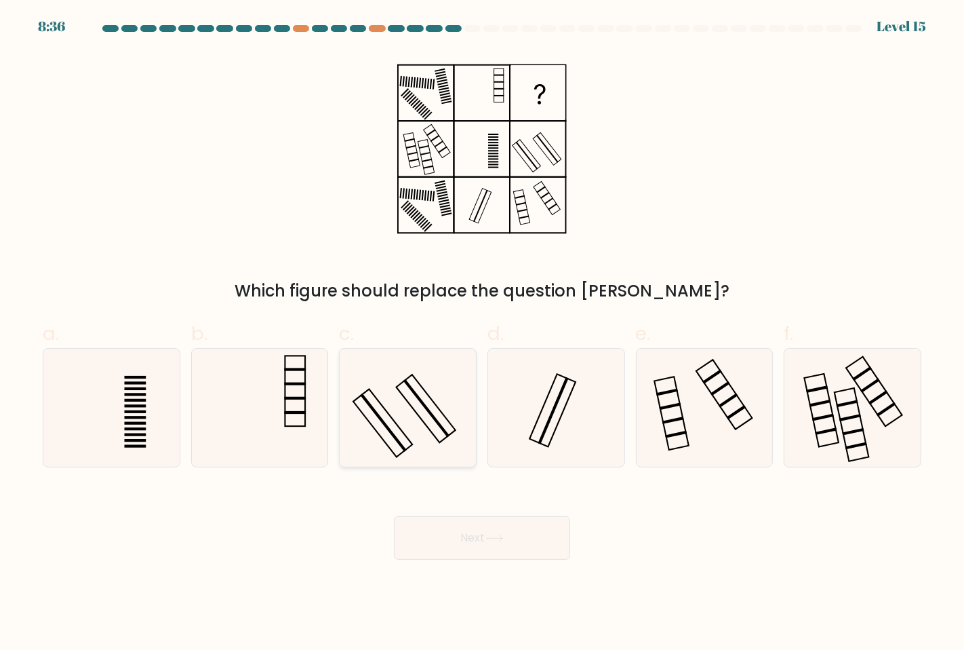
click at [402, 388] on icon at bounding box center [407, 407] width 118 height 118
click at [482, 334] on input "c." at bounding box center [482, 329] width 1 height 9
radio input "true"
click at [453, 541] on button "Next" at bounding box center [482, 537] width 176 height 43
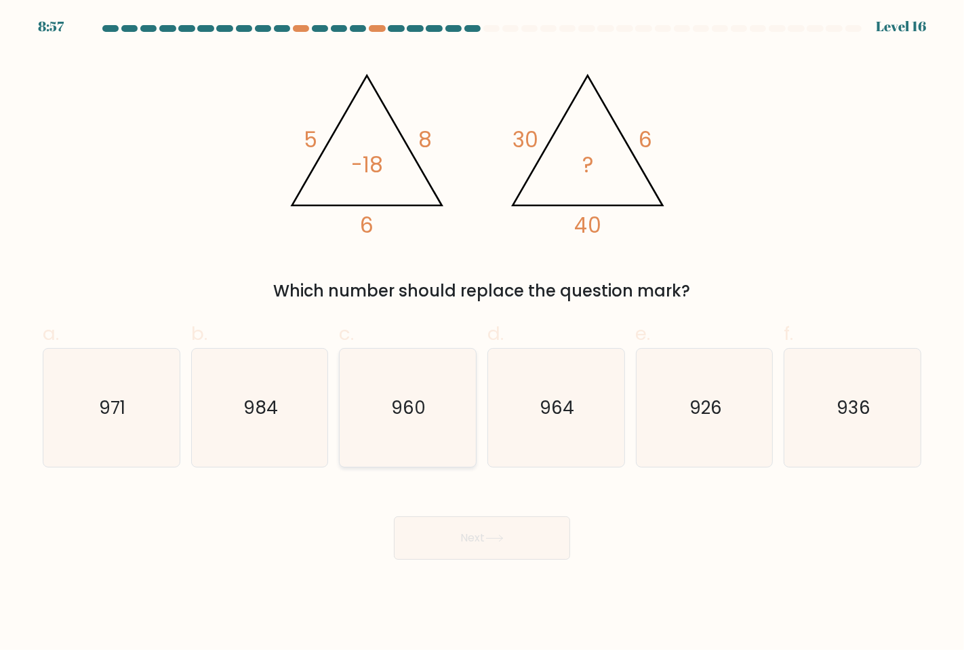
click at [341, 430] on div "960" at bounding box center [408, 407] width 138 height 119
click at [482, 334] on input "c. 960" at bounding box center [482, 329] width 1 height 9
radio input "true"
click at [451, 543] on button "Next" at bounding box center [482, 537] width 176 height 43
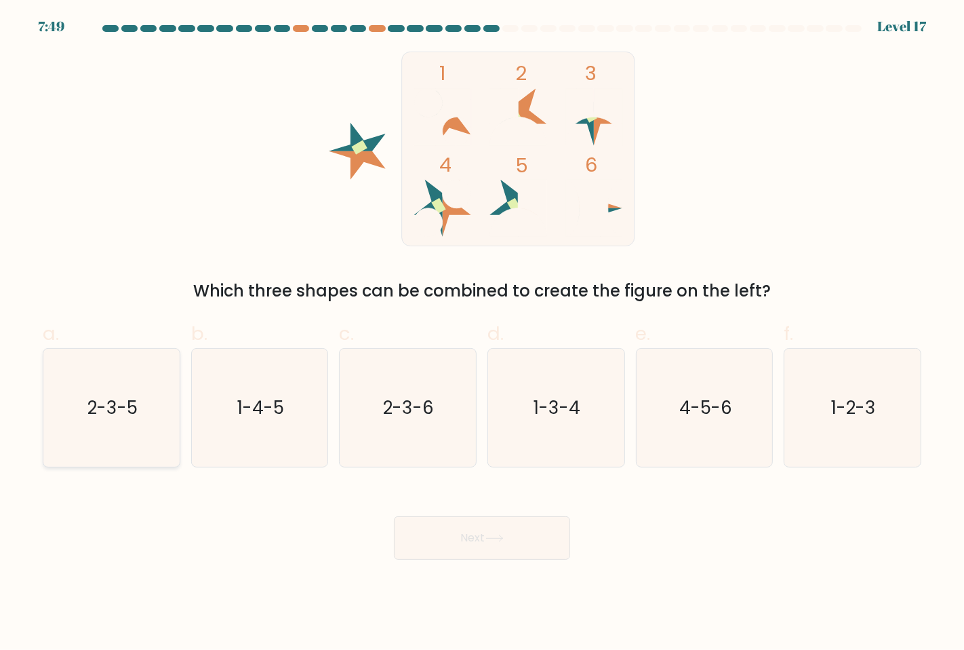
click at [125, 395] on text "2-3-5" at bounding box center [112, 407] width 50 height 24
click at [482, 334] on input "a. 2-3-5" at bounding box center [482, 329] width 1 height 9
radio input "true"
click at [496, 559] on body "7:48 Level 17" at bounding box center [482, 325] width 964 height 650
click at [504, 534] on icon at bounding box center [494, 537] width 18 height 7
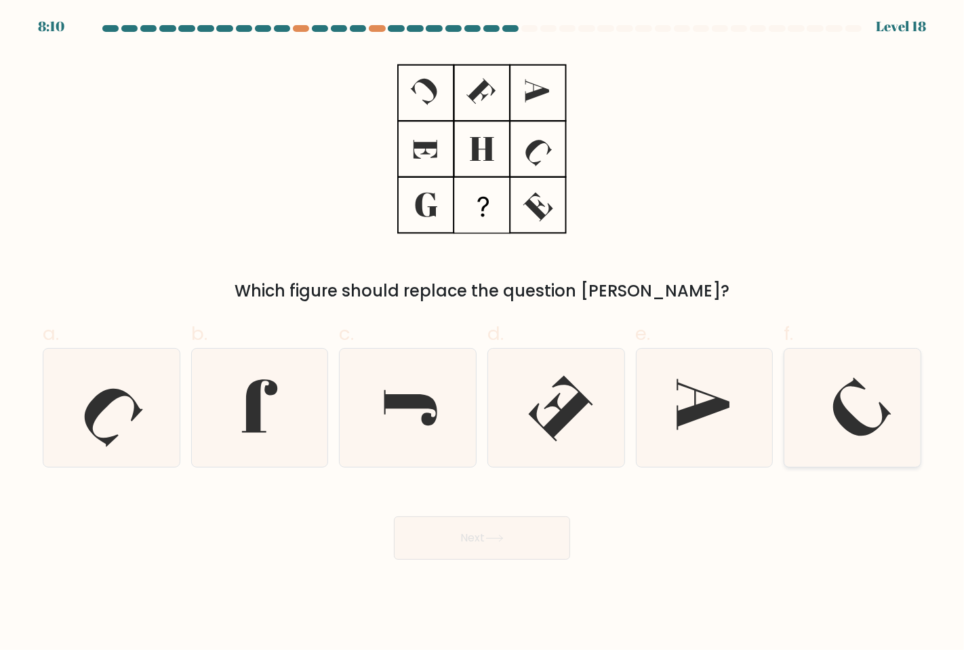
click at [858, 386] on icon at bounding box center [863, 406] width 58 height 58
click at [483, 334] on input "f." at bounding box center [482, 329] width 1 height 9
radio input "true"
click at [73, 397] on icon at bounding box center [111, 407] width 118 height 118
click at [482, 334] on input "a." at bounding box center [482, 329] width 1 height 9
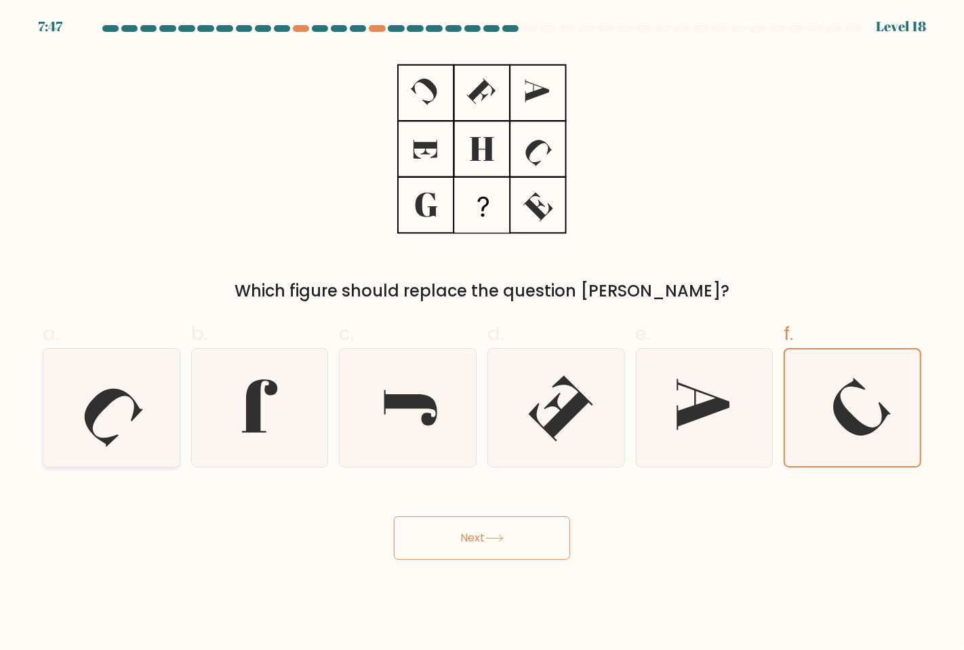
radio input "true"
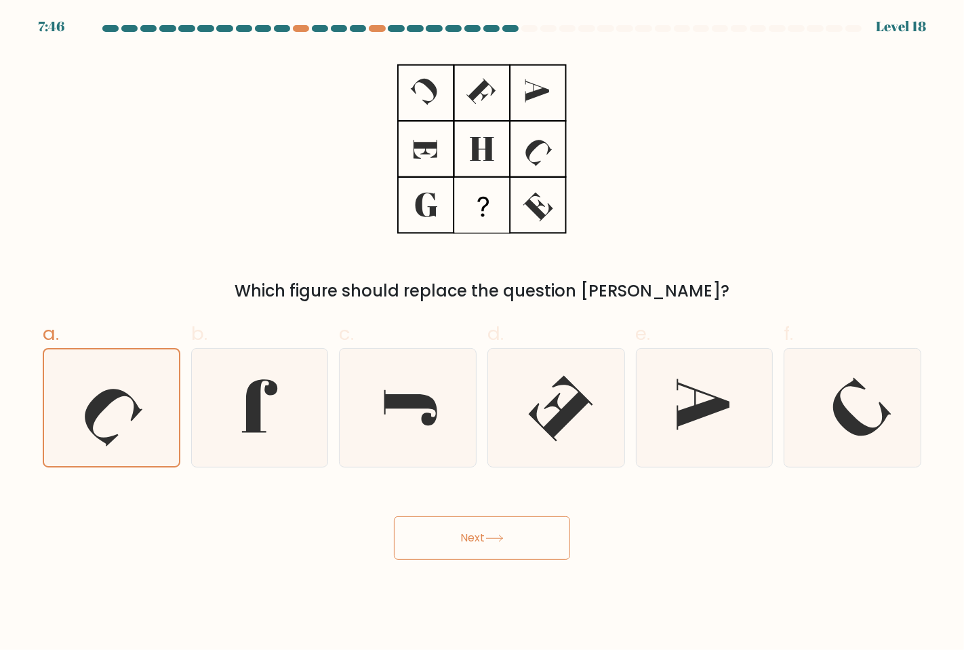
click at [442, 531] on button "Next" at bounding box center [482, 537] width 176 height 43
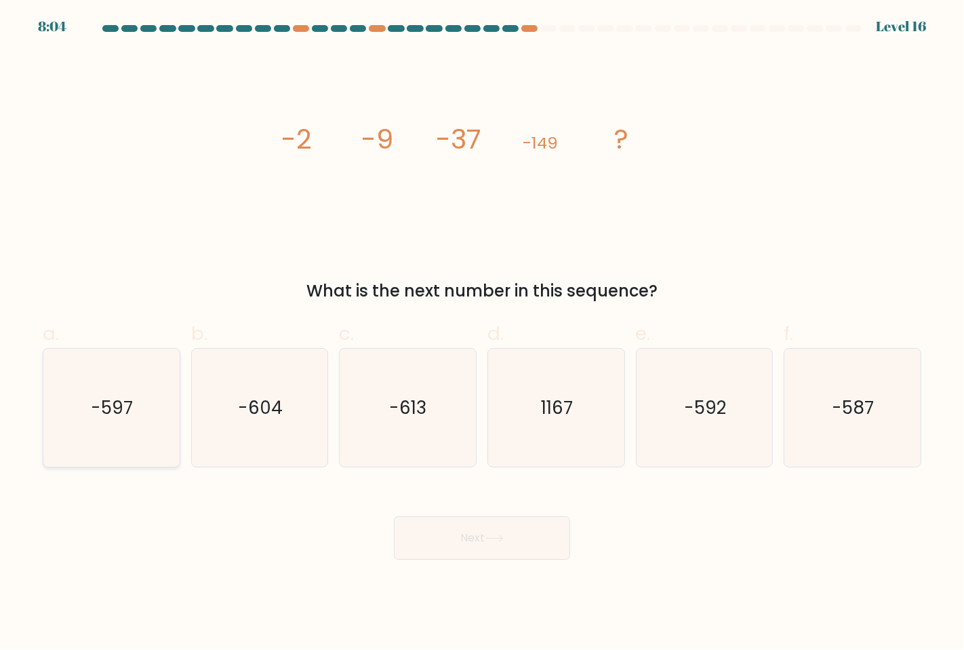
click at [121, 428] on icon "-597" at bounding box center [111, 407] width 118 height 118
click at [482, 334] on input "a. -597" at bounding box center [482, 329] width 1 height 9
radio input "true"
click at [837, 427] on icon "-587" at bounding box center [852, 407] width 118 height 118
click at [483, 334] on input "f. -587" at bounding box center [482, 329] width 1 height 9
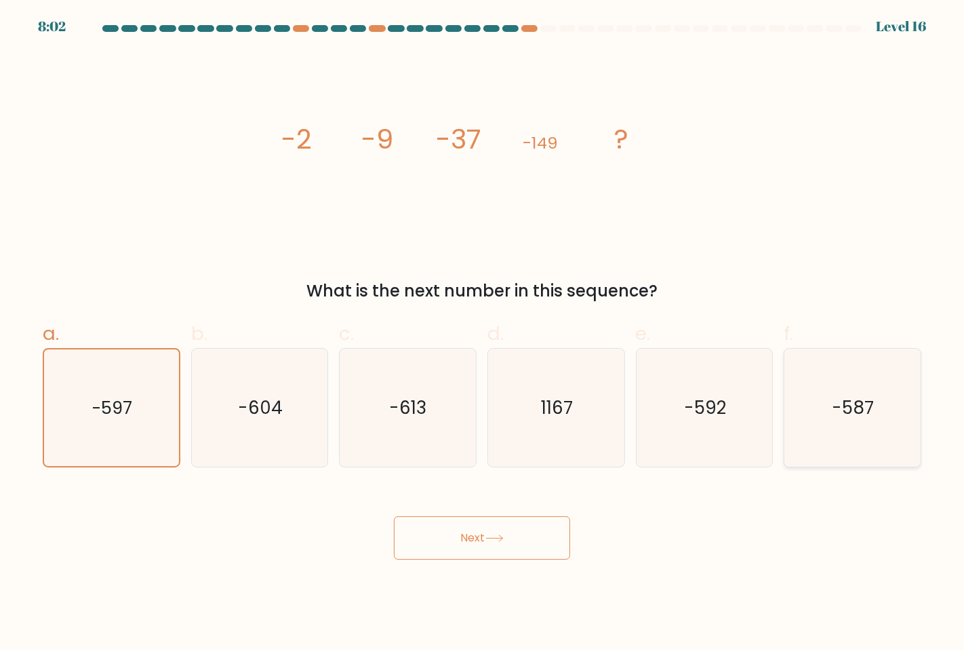
radio input "true"
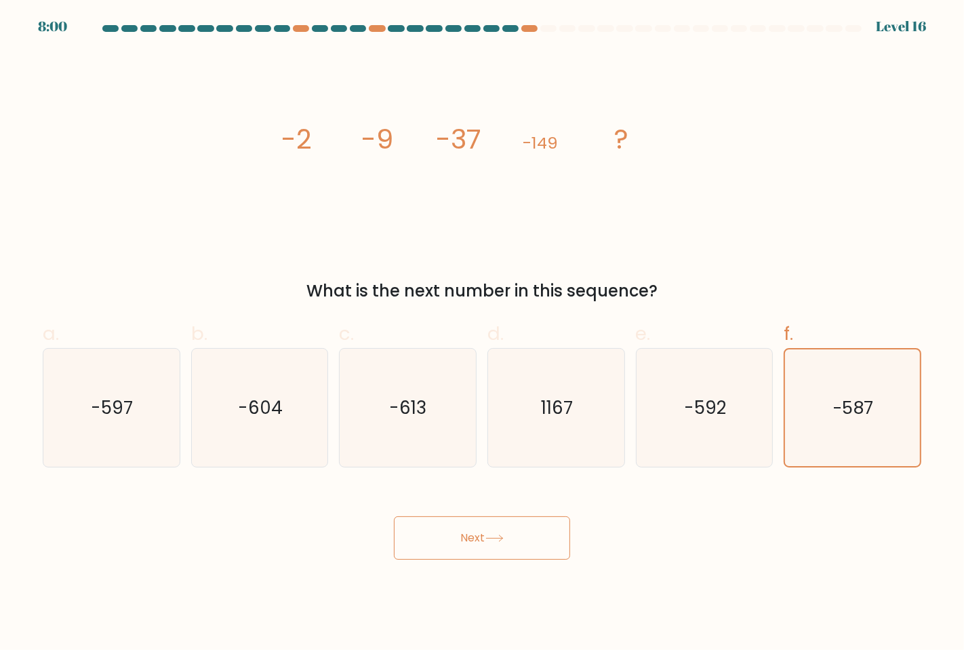
click at [540, 547] on button "Next" at bounding box center [482, 537] width 176 height 43
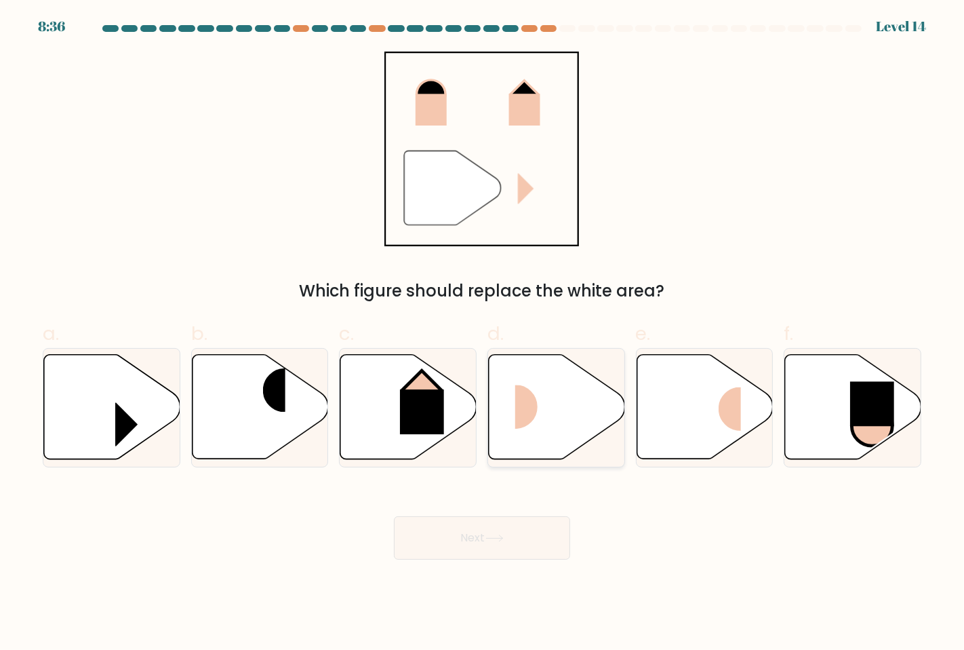
click at [553, 422] on rect at bounding box center [537, 407] width 45 height 44
click at [483, 334] on input "d." at bounding box center [482, 329] width 1 height 9
radio input "true"
click at [493, 539] on icon at bounding box center [494, 537] width 18 height 7
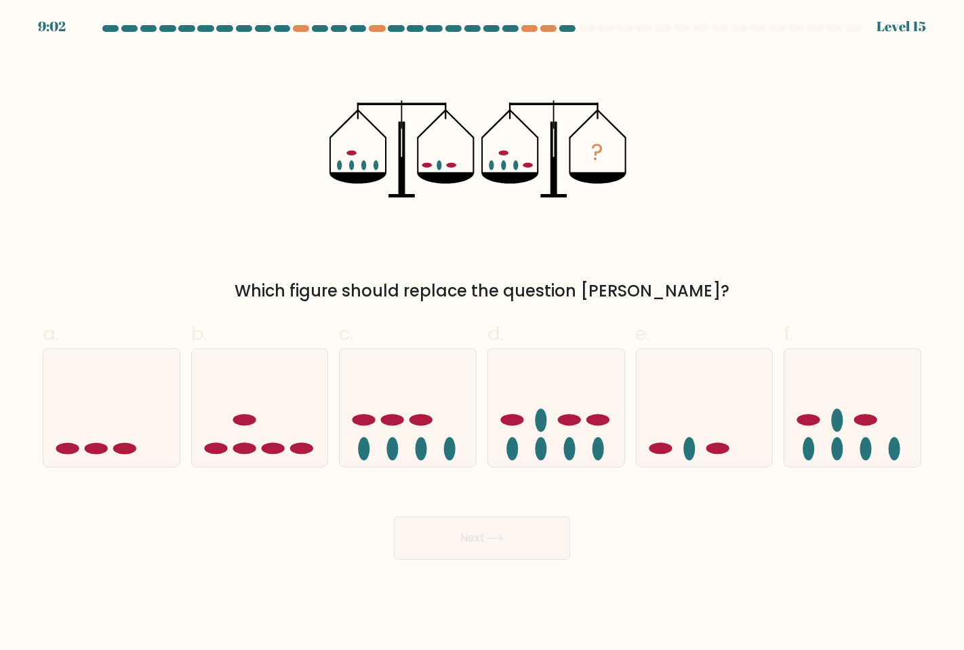
click at [115, 472] on form at bounding box center [482, 292] width 964 height 534
click at [116, 468] on form at bounding box center [482, 292] width 964 height 534
click at [118, 460] on icon at bounding box center [111, 407] width 136 height 113
click at [482, 334] on input "a." at bounding box center [482, 329] width 1 height 9
radio input "true"
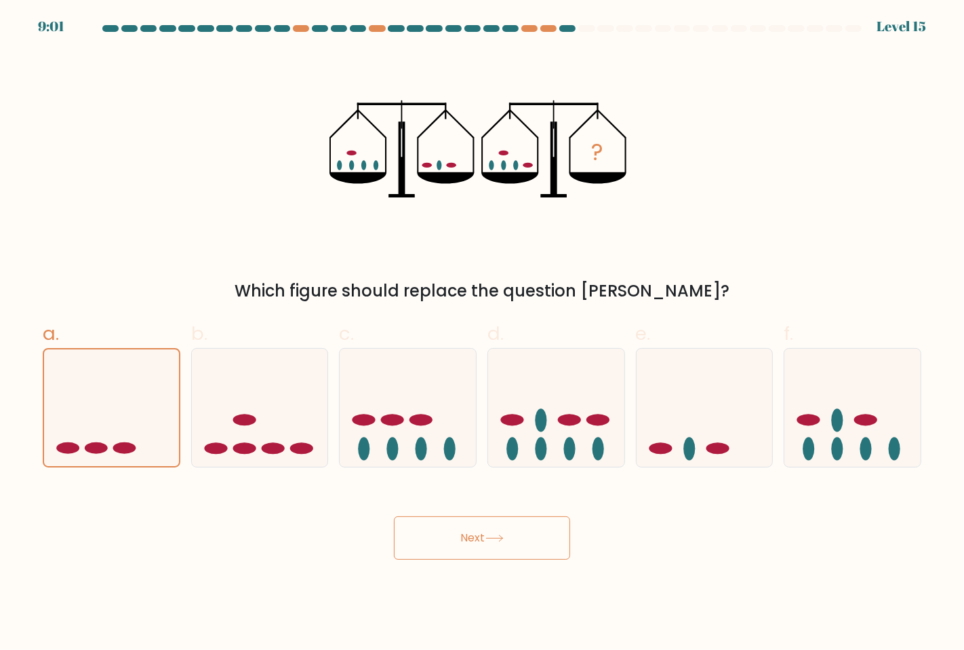
drag, startPoint x: 361, startPoint y: 521, endPoint x: 378, endPoint y: 529, distance: 18.2
click at [374, 527] on div "Next" at bounding box center [482, 521] width 895 height 76
click at [397, 532] on button "Next" at bounding box center [482, 537] width 176 height 43
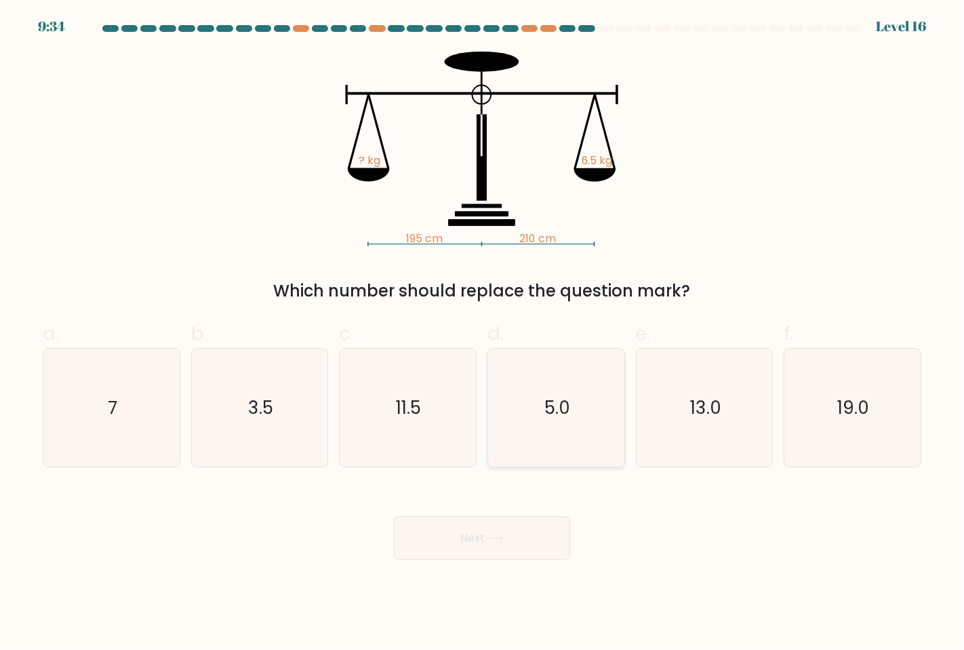
click at [575, 419] on icon "5.0" at bounding box center [556, 407] width 118 height 118
click at [483, 334] on input "d. 5.0" at bounding box center [482, 329] width 1 height 9
radio input "true"
click at [83, 435] on icon "7" at bounding box center [111, 407] width 118 height 118
click at [482, 334] on input "a. 7" at bounding box center [482, 329] width 1 height 9
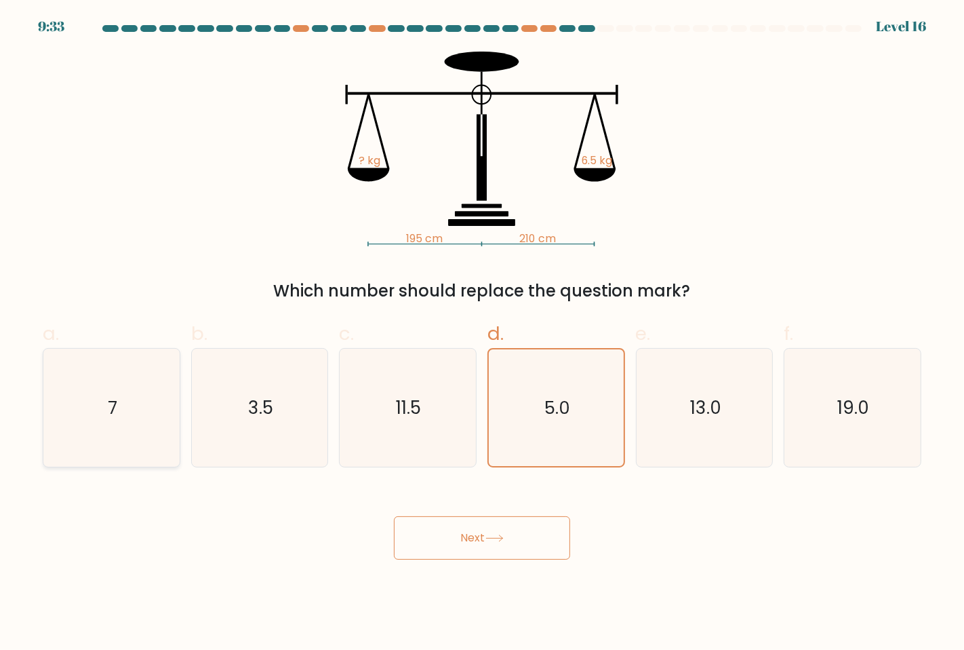
radio input "true"
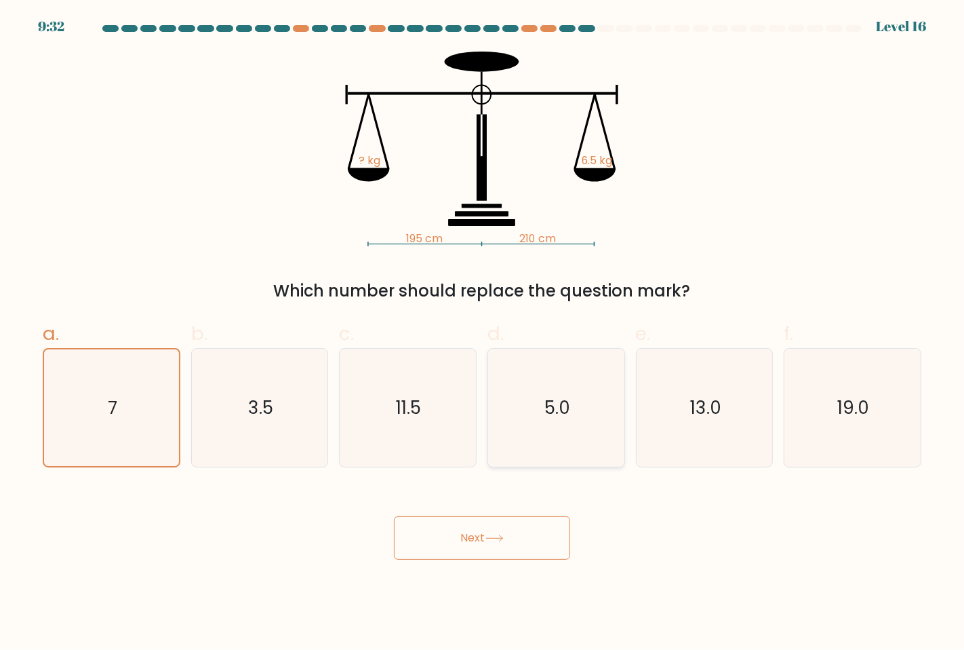
click at [523, 421] on icon "5.0" at bounding box center [556, 407] width 118 height 118
click at [483, 334] on input "d. 5.0" at bounding box center [482, 329] width 1 height 9
radio input "true"
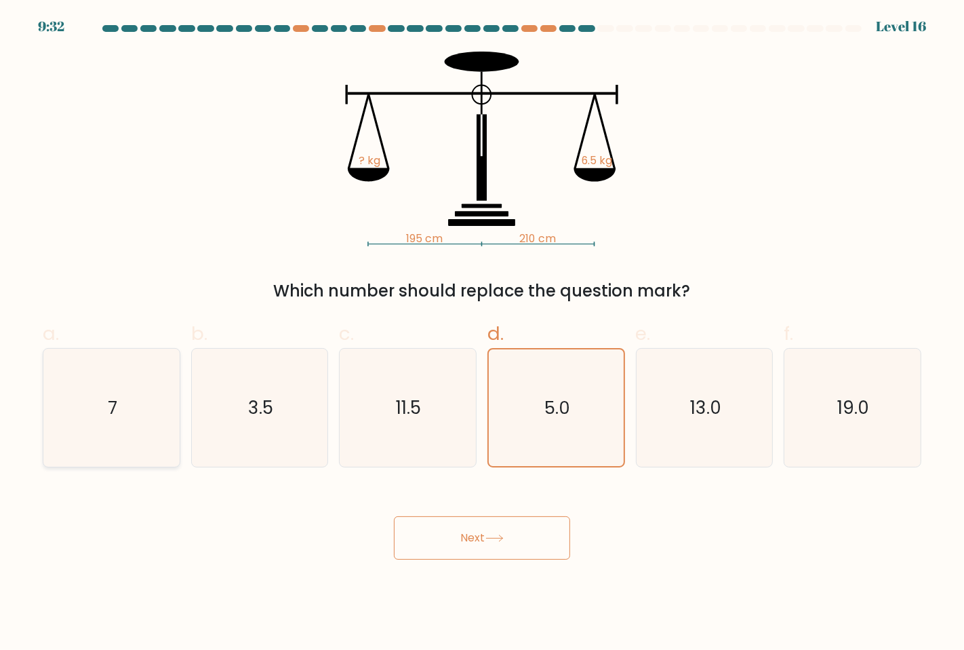
click at [77, 389] on icon "7" at bounding box center [111, 407] width 118 height 118
click at [482, 334] on input "a. 7" at bounding box center [482, 329] width 1 height 9
radio input "true"
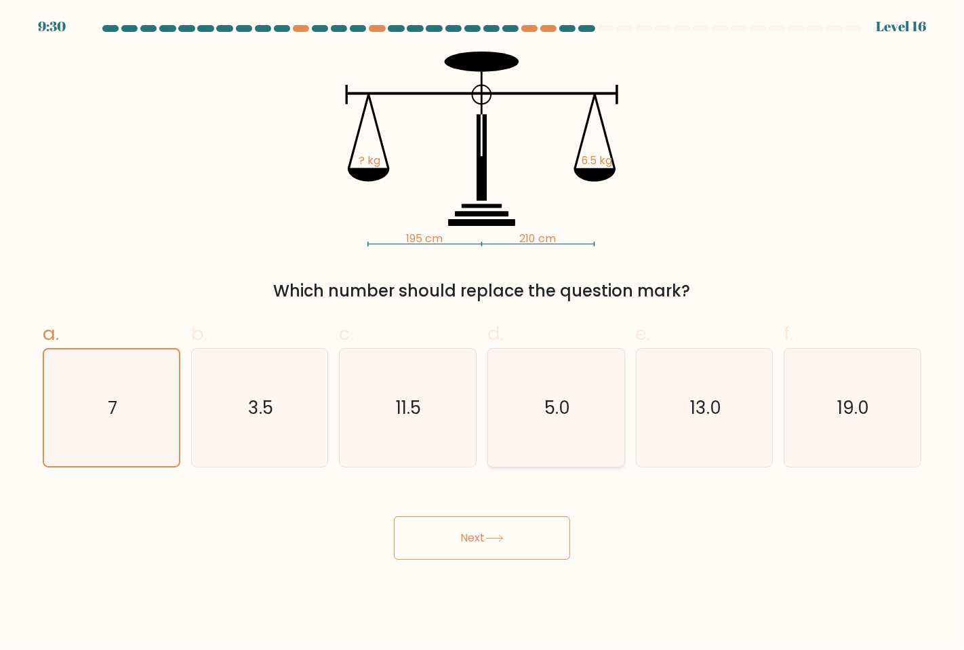
click at [572, 429] on icon "5.0" at bounding box center [556, 407] width 118 height 118
click at [483, 334] on input "d. 5.0" at bounding box center [482, 329] width 1 height 9
radio input "true"
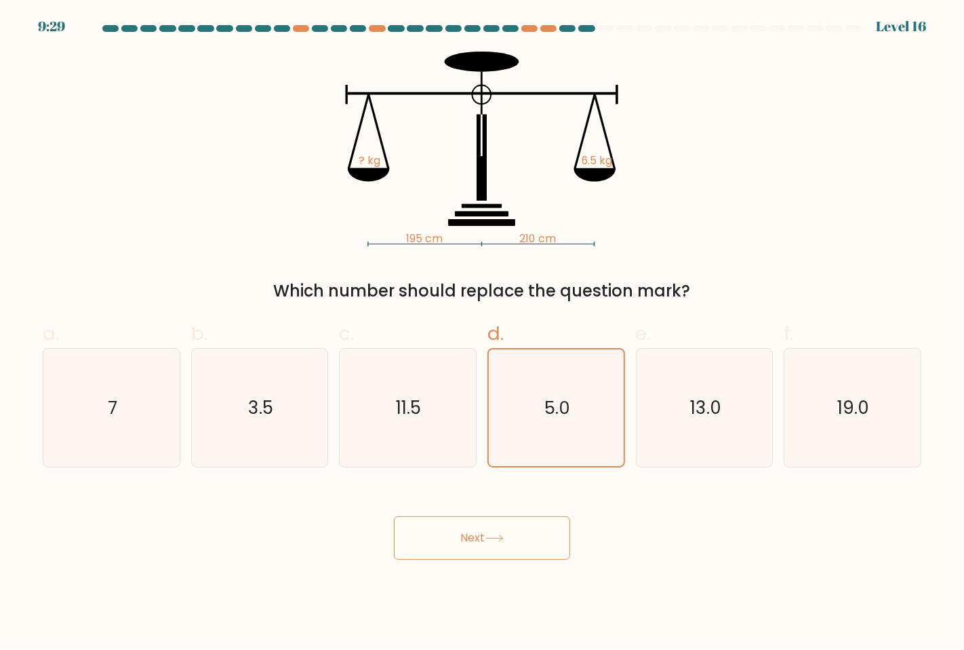
click at [466, 536] on button "Next" at bounding box center [482, 537] width 176 height 43
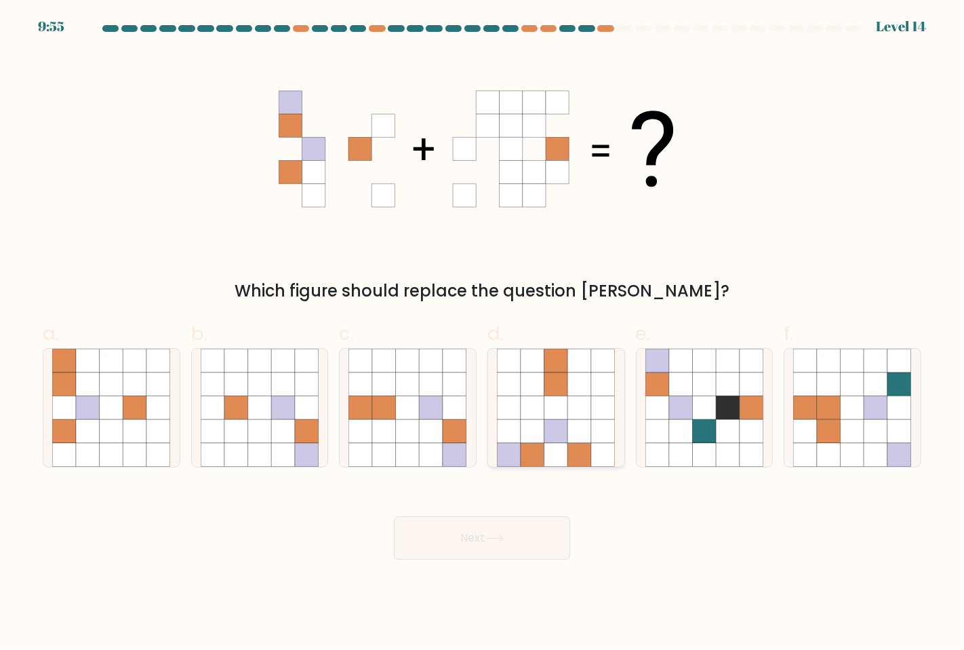
click at [591, 437] on icon at bounding box center [580, 431] width 24 height 24
click at [483, 334] on input "d." at bounding box center [482, 329] width 1 height 9
radio input "true"
click at [401, 424] on icon at bounding box center [408, 431] width 24 height 24
click at [482, 334] on input "c." at bounding box center [482, 329] width 1 height 9
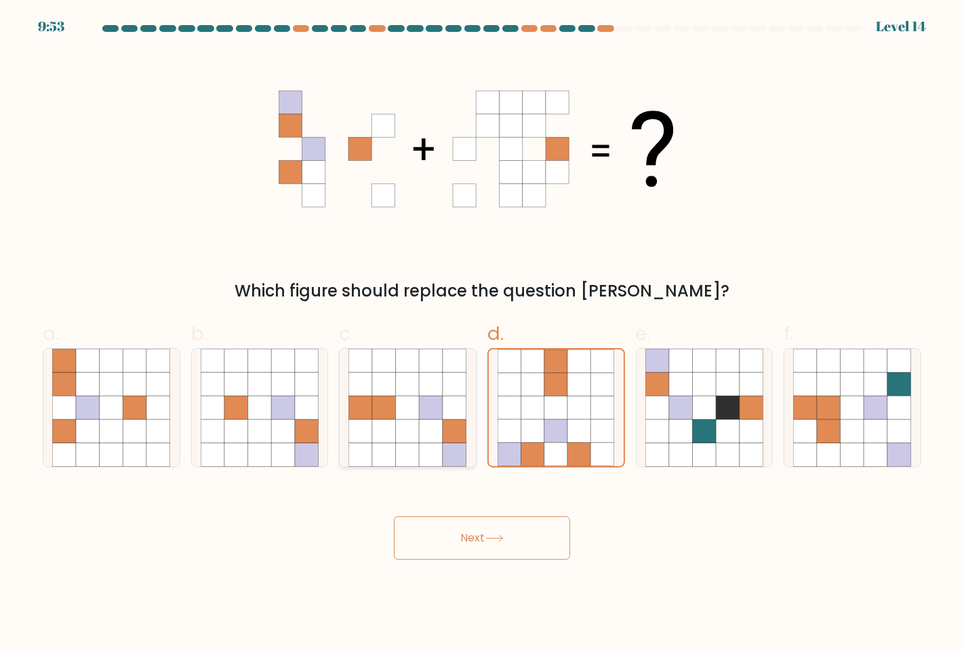
radio input "true"
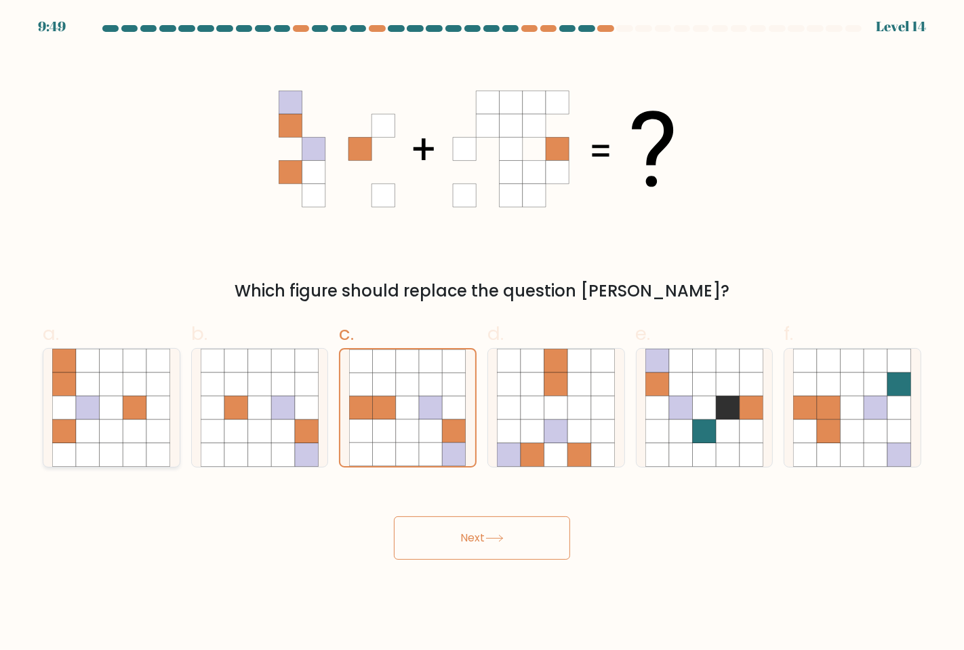
click at [93, 380] on icon at bounding box center [88, 384] width 24 height 24
click at [482, 334] on input "a." at bounding box center [482, 329] width 1 height 9
radio input "true"
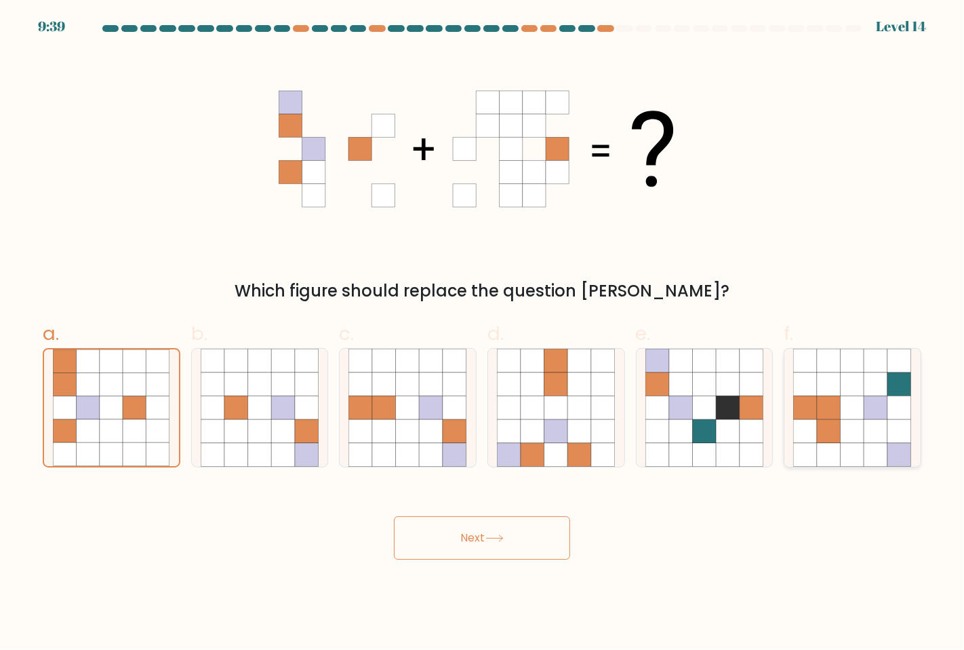
click at [811, 370] on icon at bounding box center [806, 360] width 24 height 24
click at [483, 334] on input "f." at bounding box center [482, 329] width 1 height 9
radio input "true"
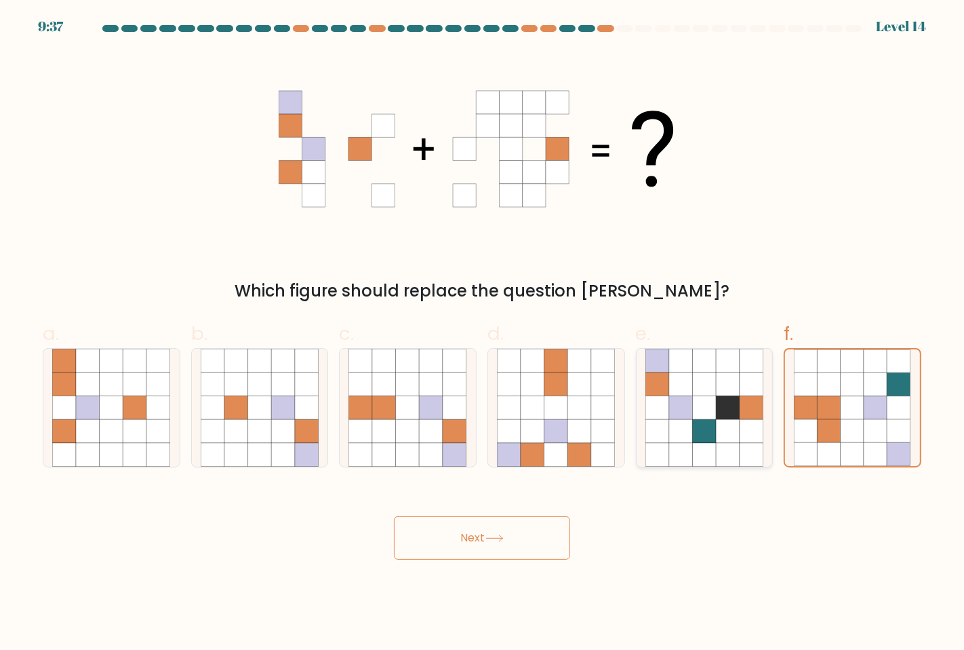
click at [648, 396] on icon at bounding box center [657, 407] width 24 height 24
click at [483, 334] on input "e." at bounding box center [482, 329] width 1 height 9
radio input "true"
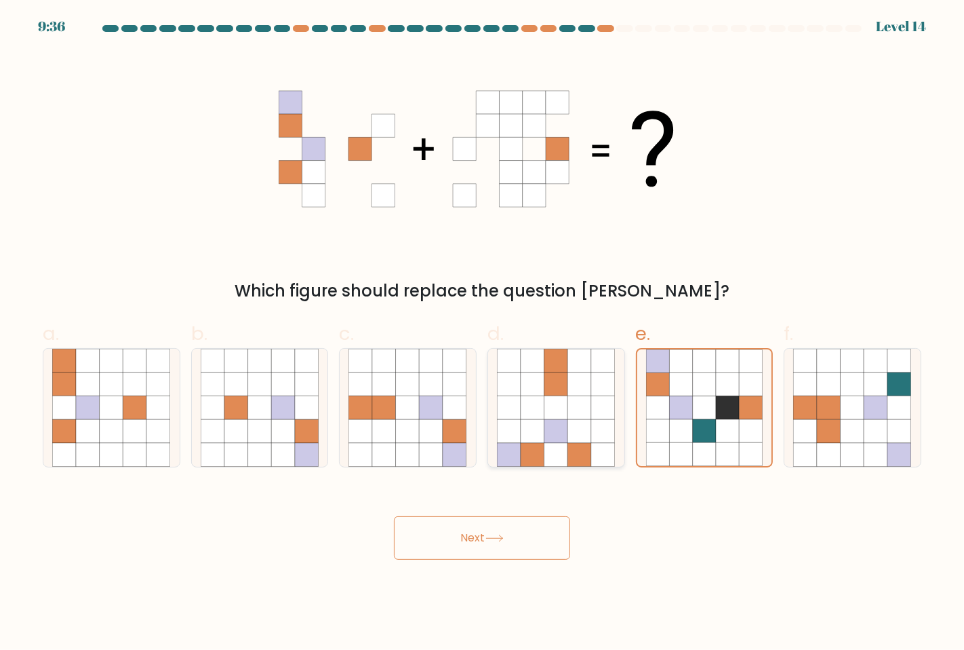
click at [493, 412] on div at bounding box center [556, 407] width 138 height 119
click at [483, 334] on input "d." at bounding box center [482, 329] width 1 height 9
radio input "true"
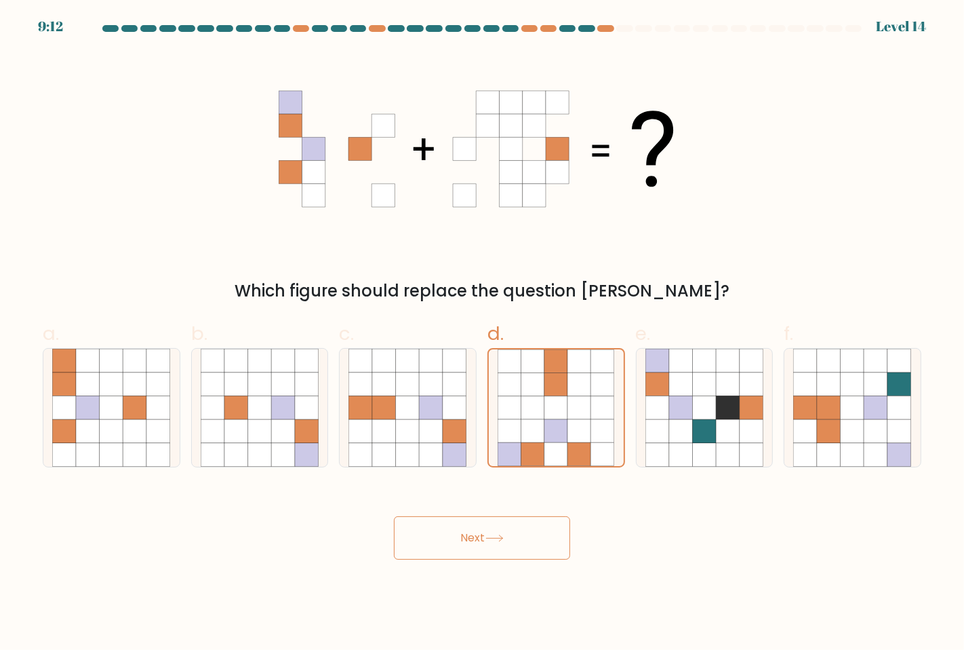
click at [446, 553] on button "Next" at bounding box center [482, 537] width 176 height 43
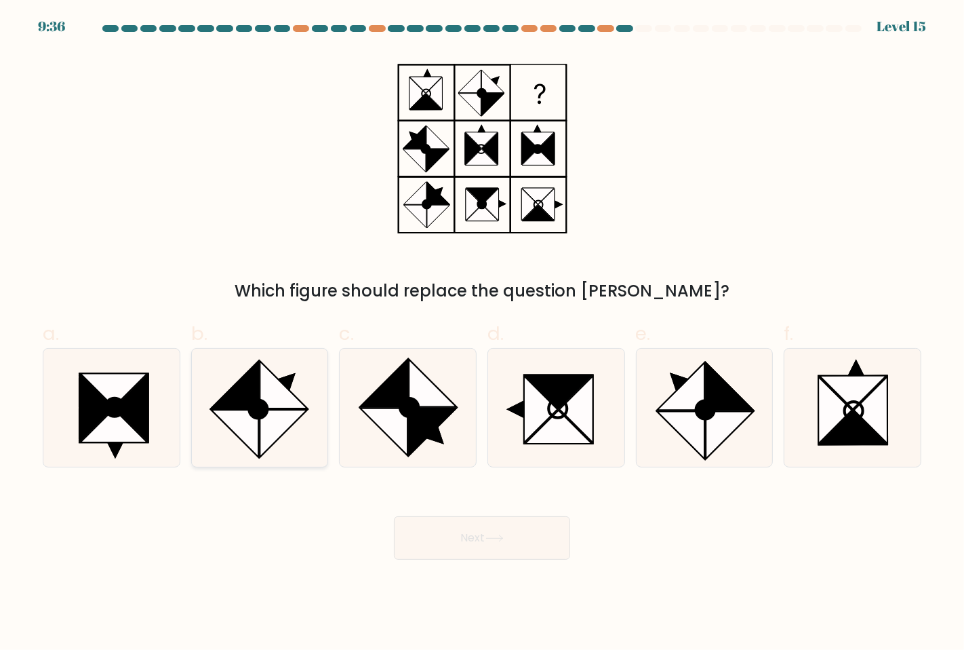
click at [268, 405] on icon at bounding box center [283, 384] width 47 height 47
click at [482, 334] on input "b." at bounding box center [482, 329] width 1 height 9
radio input "true"
click at [450, 529] on button "Next" at bounding box center [482, 537] width 176 height 43
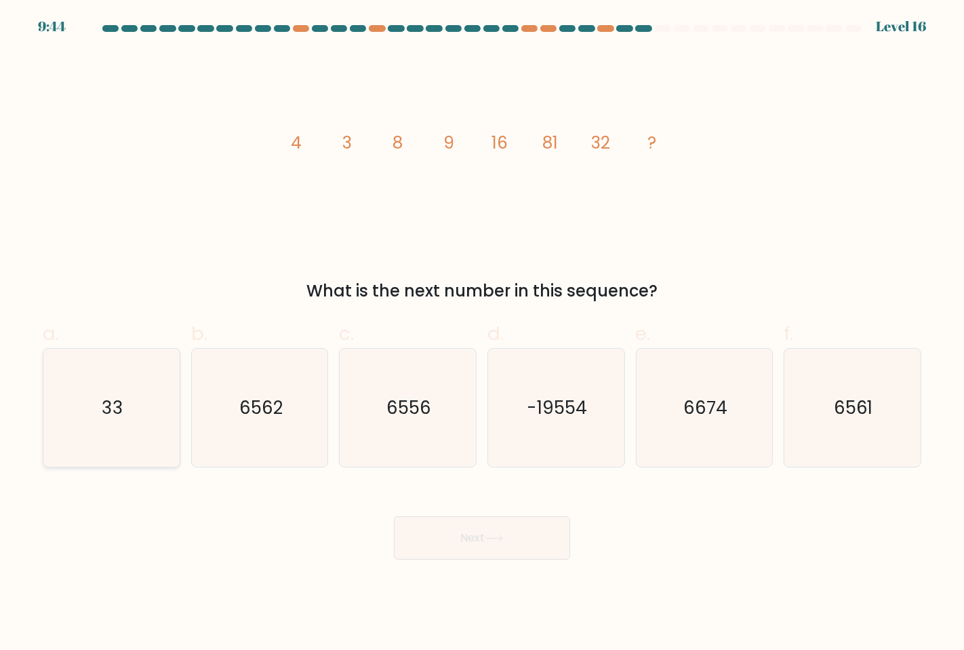
click at [88, 387] on icon "33" at bounding box center [111, 407] width 118 height 118
click at [482, 334] on input "a. 33" at bounding box center [482, 329] width 1 height 9
radio input "true"
click at [414, 532] on button "Next" at bounding box center [482, 537] width 176 height 43
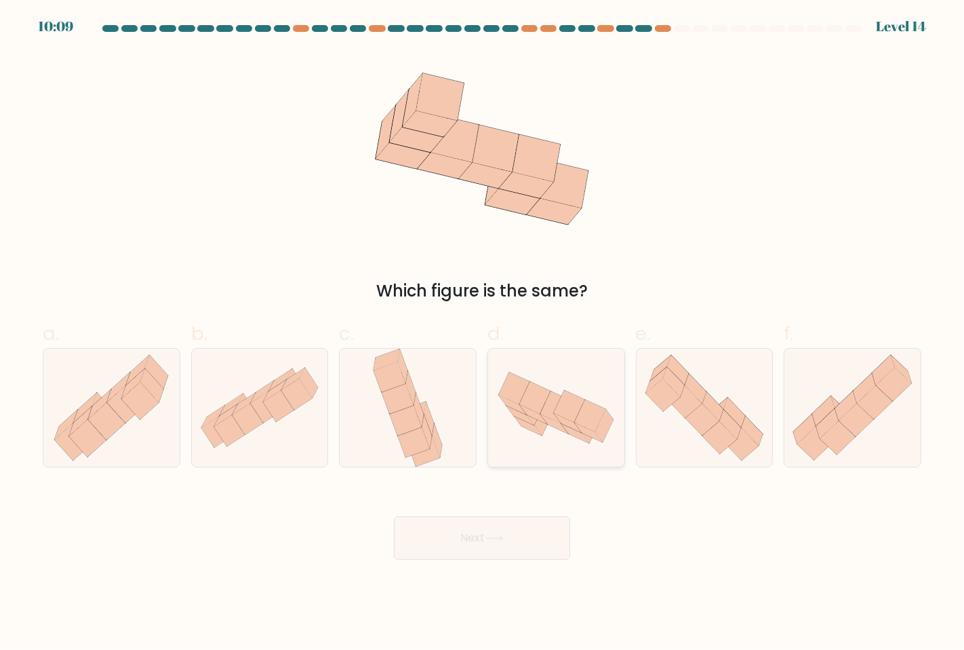
click at [525, 435] on icon at bounding box center [556, 407] width 136 height 88
click at [483, 334] on input "d." at bounding box center [482, 329] width 1 height 9
radio input "true"
click at [473, 547] on button "Next" at bounding box center [482, 537] width 176 height 43
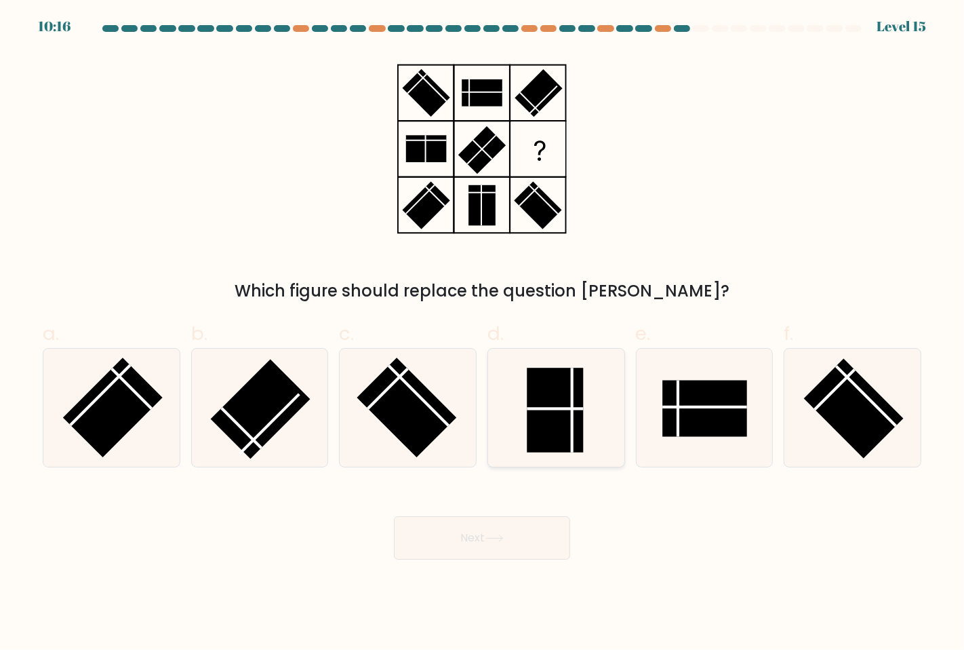
click at [567, 414] on rect at bounding box center [555, 409] width 56 height 85
click at [483, 334] on input "d." at bounding box center [482, 329] width 1 height 9
radio input "true"
click at [478, 546] on button "Next" at bounding box center [482, 537] width 176 height 43
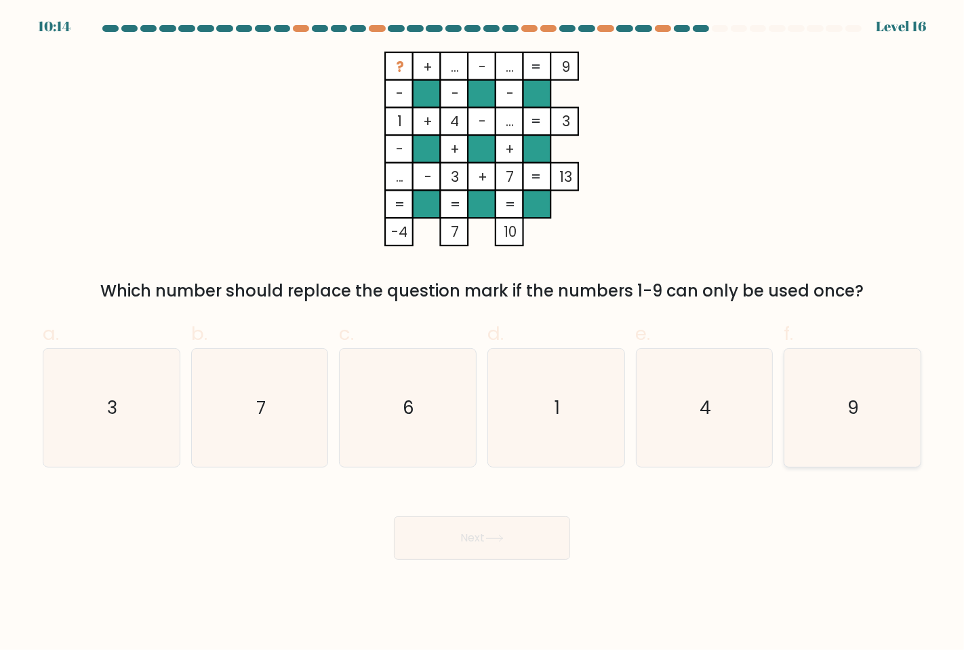
click at [844, 426] on icon "9" at bounding box center [852, 407] width 118 height 118
click at [483, 334] on input "f. 9" at bounding box center [482, 329] width 1 height 9
radio input "true"
click at [513, 542] on button "Next" at bounding box center [482, 537] width 176 height 43
